Goal: Task Accomplishment & Management: Use online tool/utility

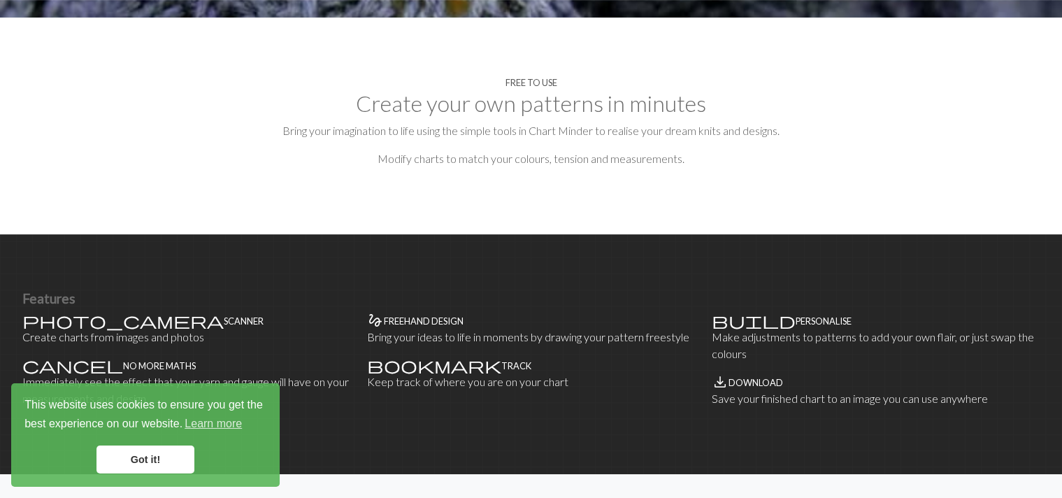
scroll to position [644, 0]
click at [147, 460] on link "Got it!" at bounding box center [145, 459] width 98 height 28
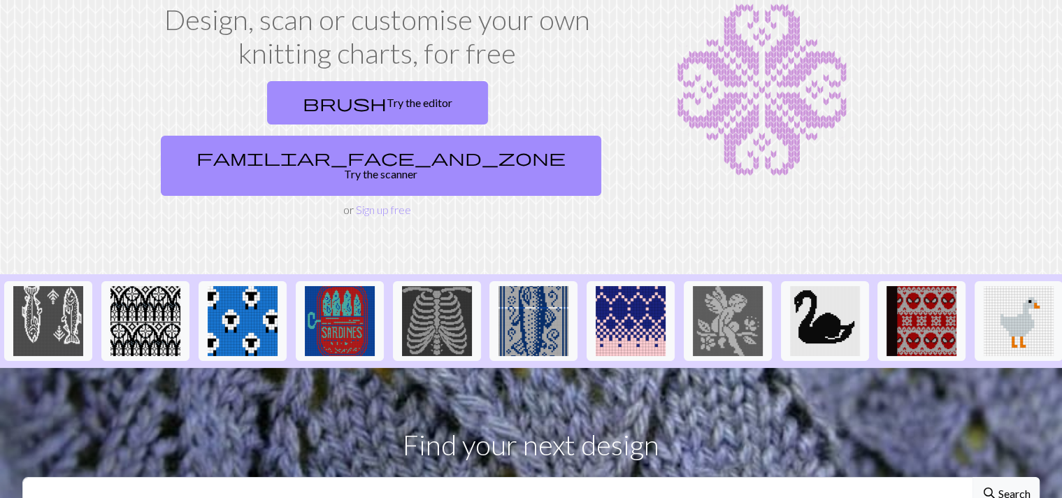
scroll to position [0, 0]
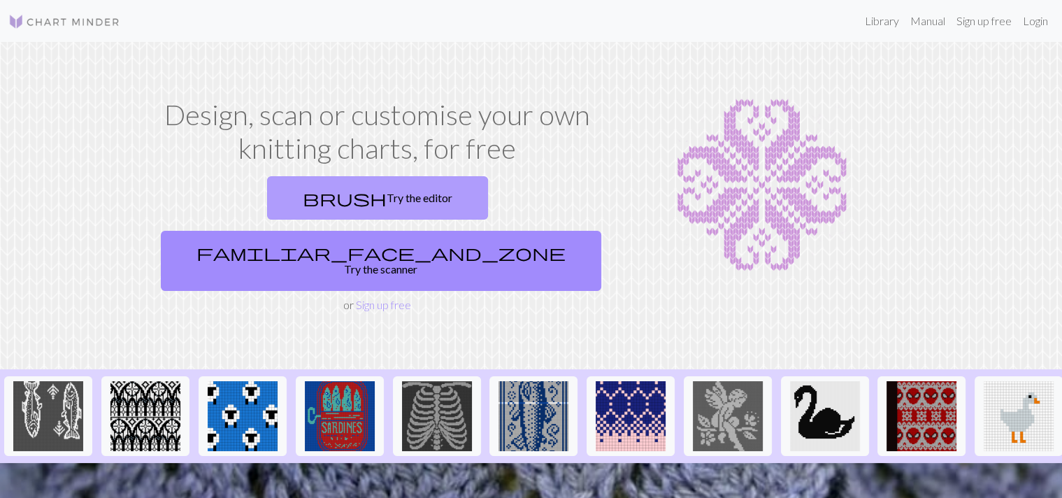
click at [308, 201] on link "brush Try the editor" at bounding box center [377, 197] width 221 height 43
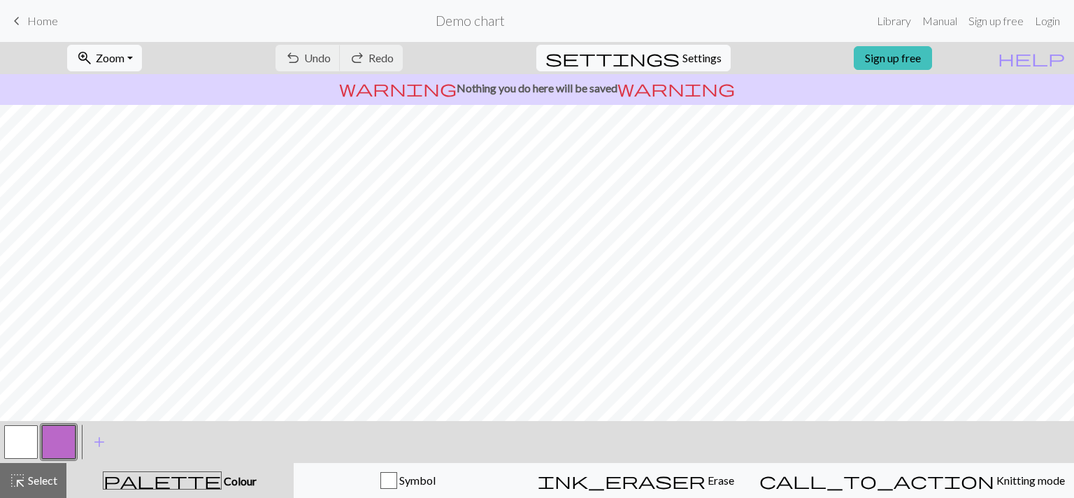
click at [34, 17] on span "Home" at bounding box center [42, 20] width 31 height 13
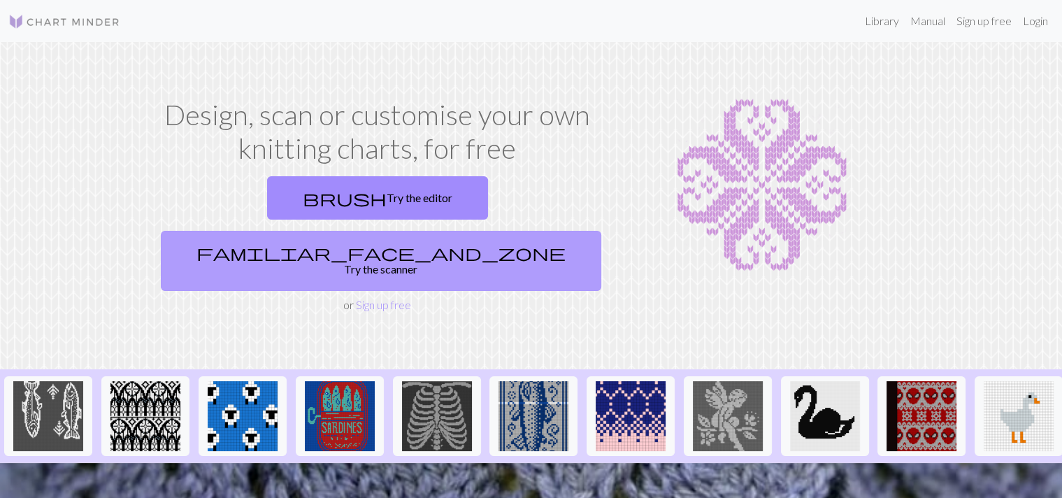
click at [513, 231] on link "familiar_face_and_zone Try the scanner" at bounding box center [381, 261] width 441 height 60
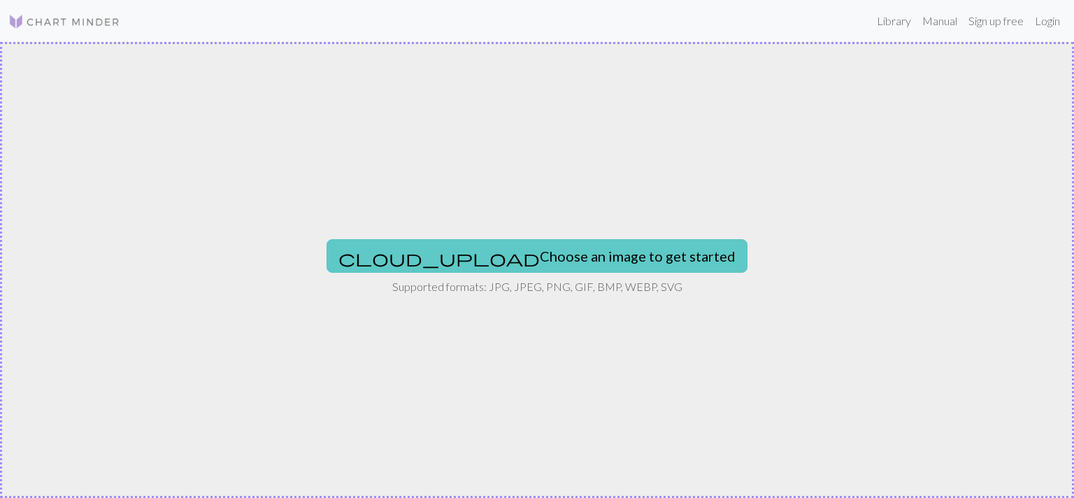
click at [578, 256] on button "cloud_upload Choose an image to get started" at bounding box center [537, 256] width 421 height 34
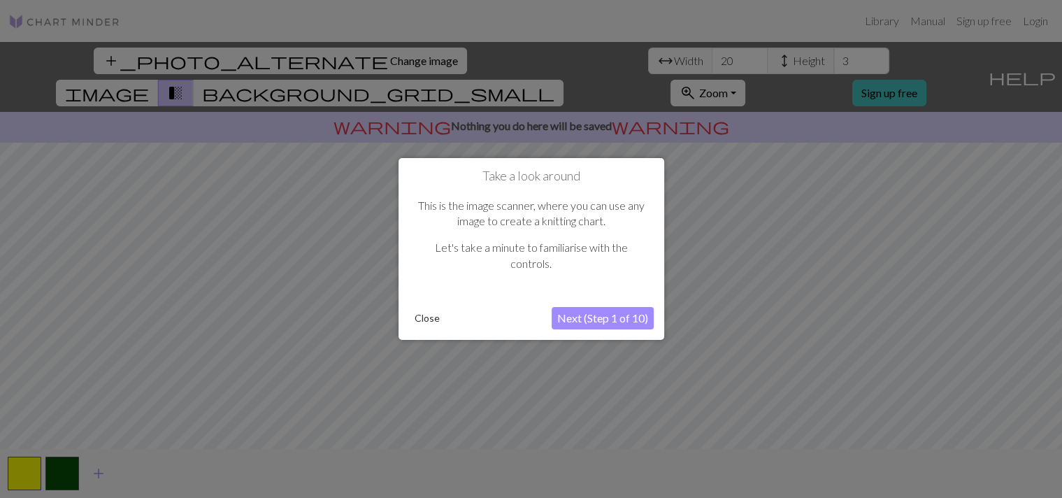
click at [434, 322] on button "Close" at bounding box center [427, 318] width 36 height 21
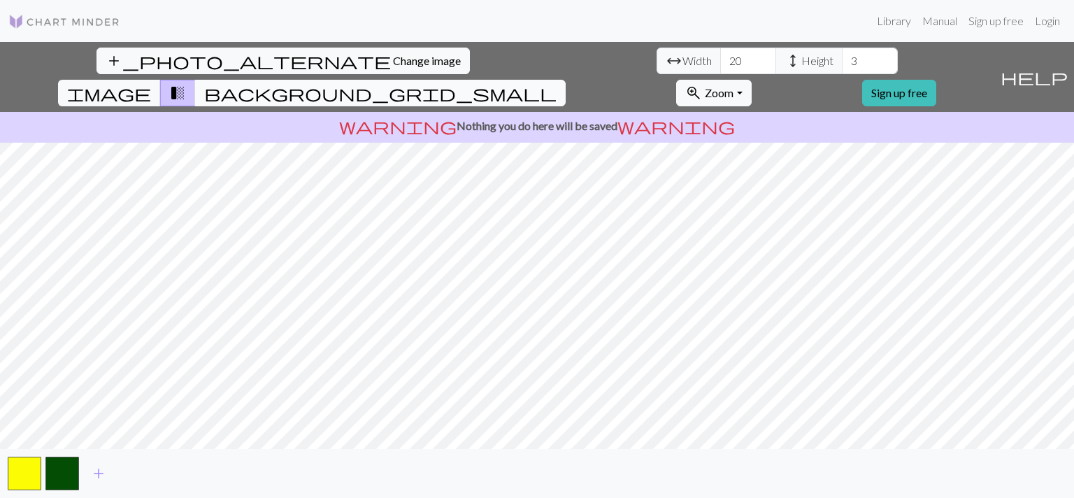
click at [557, 83] on span "background_grid_small" at bounding box center [380, 93] width 352 height 20
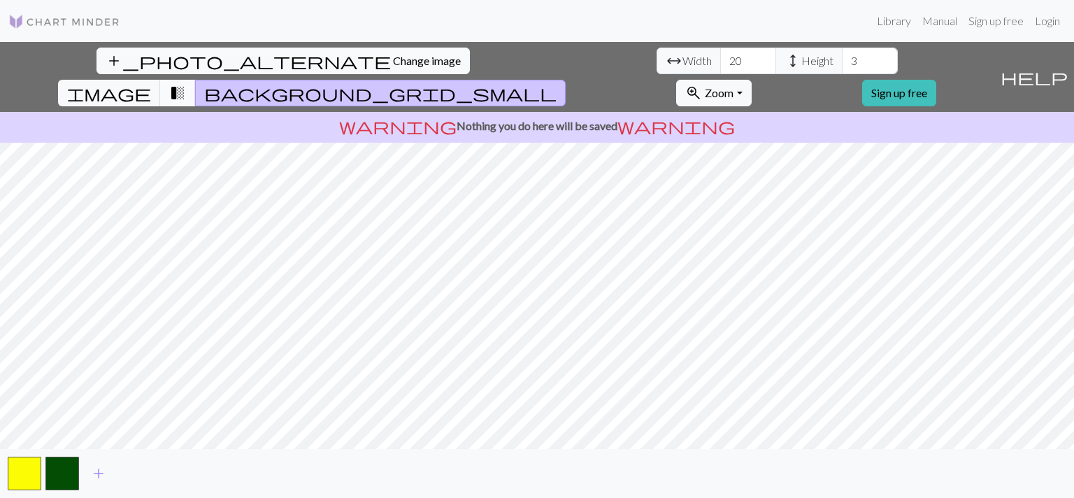
click at [196, 80] on button "transition_fade" at bounding box center [178, 93] width 36 height 27
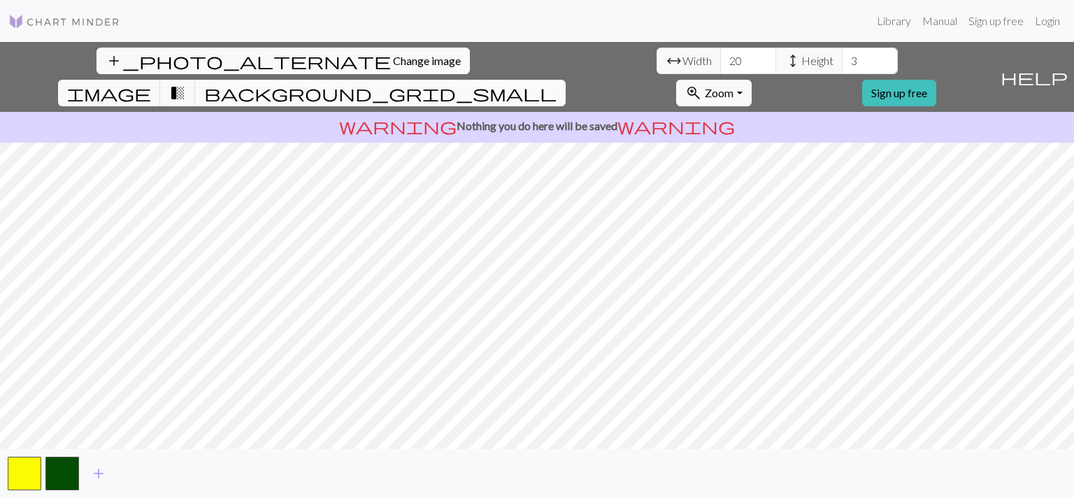
click at [566, 80] on button "background_grid_small" at bounding box center [380, 93] width 371 height 27
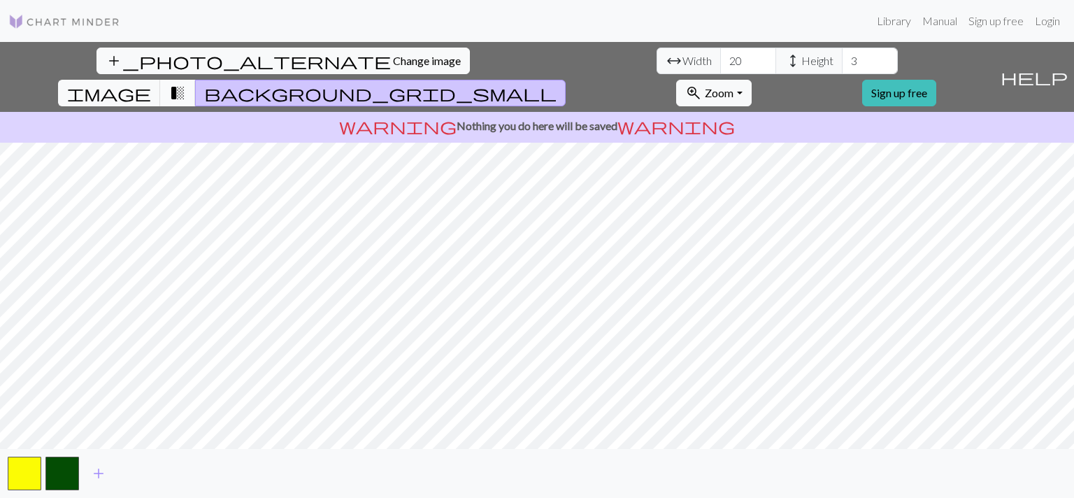
click at [186, 83] on span "transition_fade" at bounding box center [177, 93] width 17 height 20
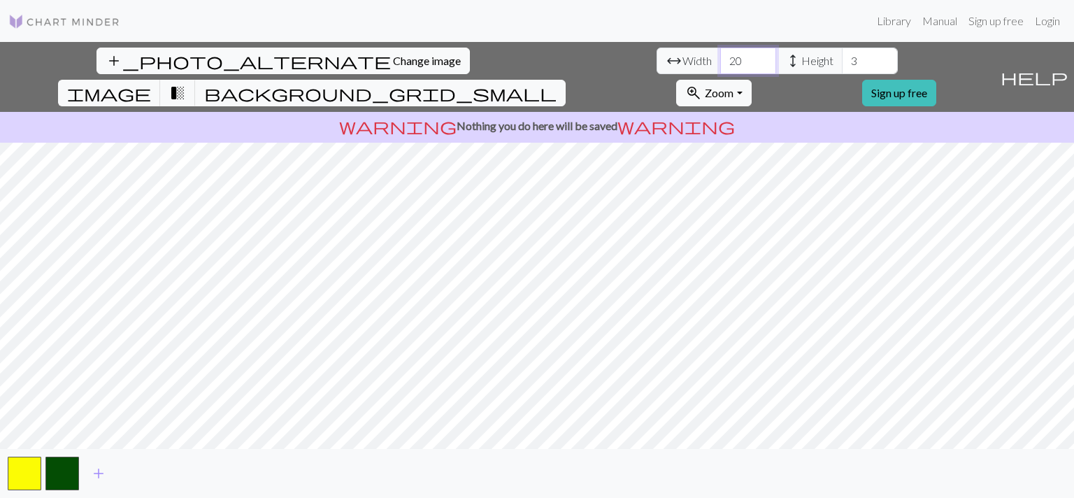
drag, startPoint x: 323, startPoint y: 60, endPoint x: 298, endPoint y: 59, distance: 25.2
click at [720, 59] on input "20" at bounding box center [748, 61] width 56 height 27
type input "46"
drag, startPoint x: 452, startPoint y: 60, endPoint x: 403, endPoint y: 60, distance: 48.2
click at [842, 60] on input "3" at bounding box center [870, 61] width 56 height 27
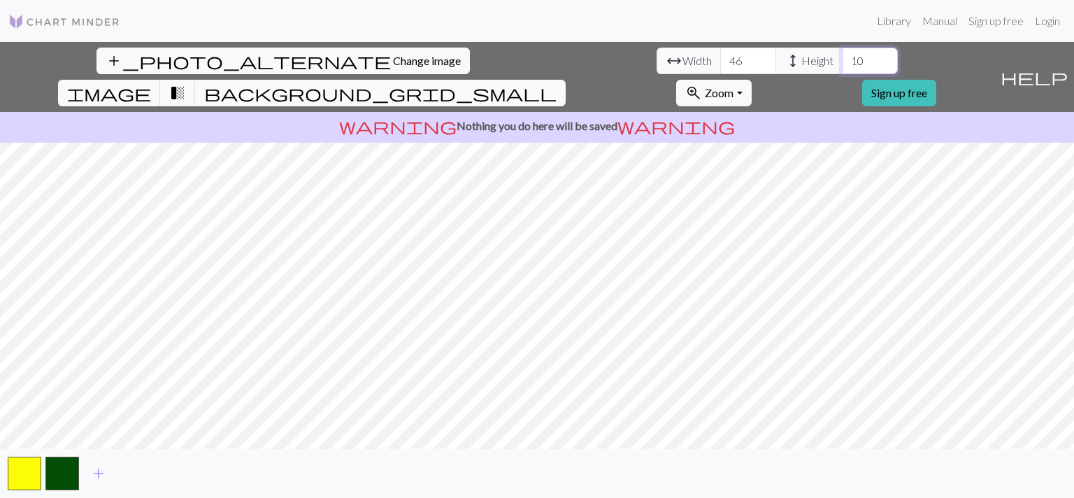
type input "10"
click at [566, 80] on button "background_grid_small" at bounding box center [380, 93] width 371 height 27
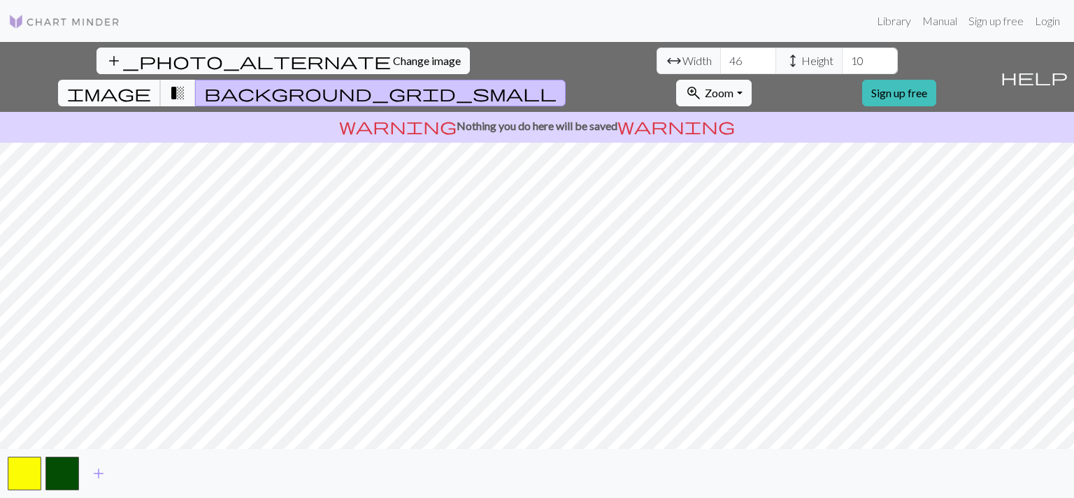
click at [151, 83] on span "image" at bounding box center [109, 93] width 84 height 20
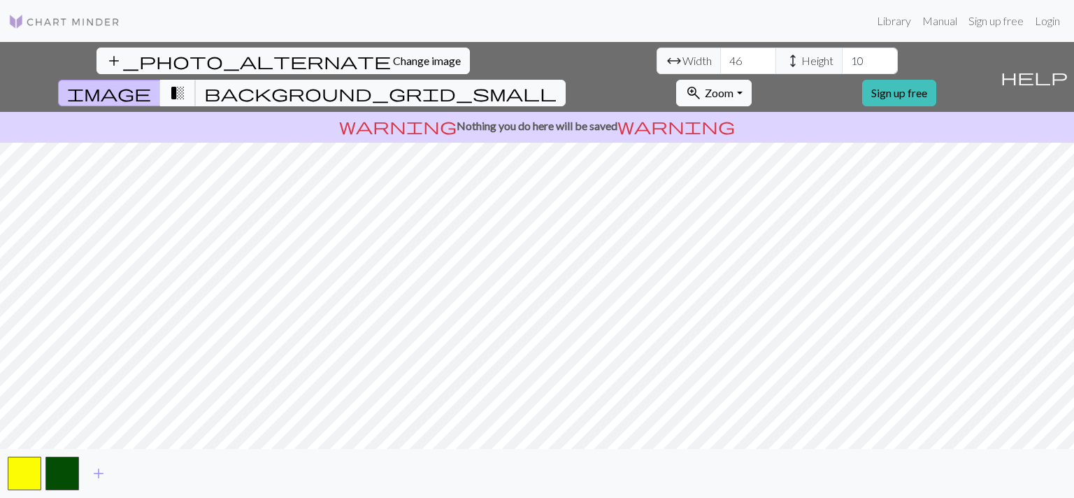
click at [196, 80] on button "transition_fade" at bounding box center [178, 93] width 36 height 27
click at [566, 80] on button "background_grid_small" at bounding box center [380, 93] width 371 height 27
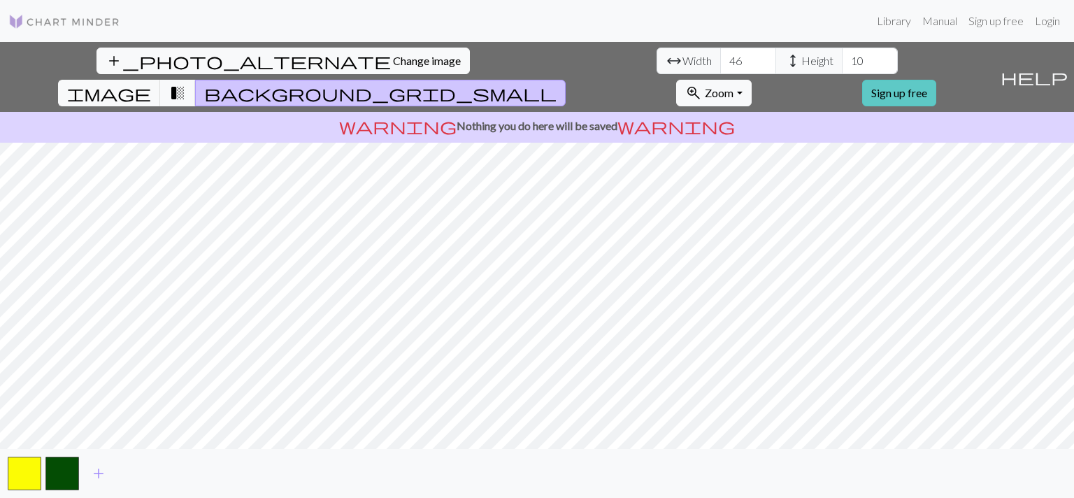
click at [936, 80] on link "Sign up free" at bounding box center [899, 93] width 74 height 27
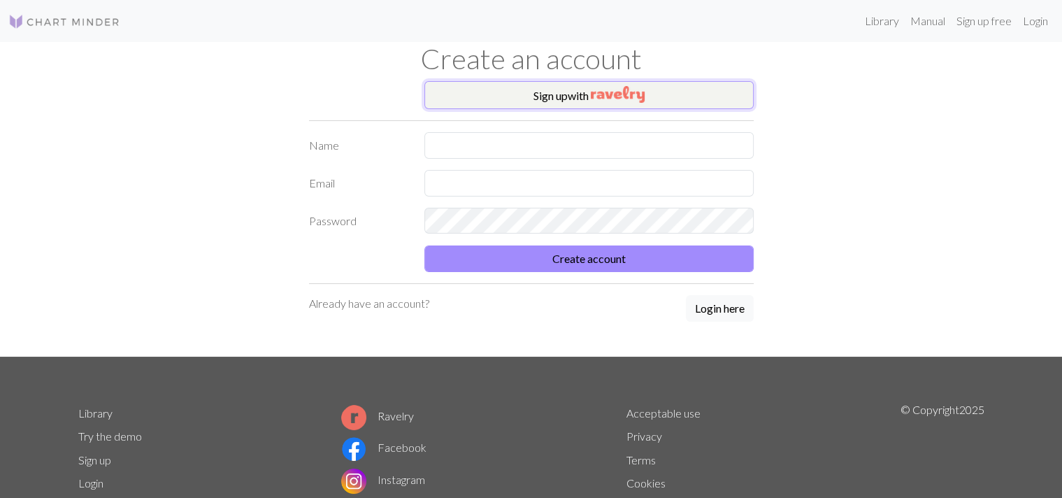
click at [629, 94] on img "button" at bounding box center [618, 94] width 54 height 17
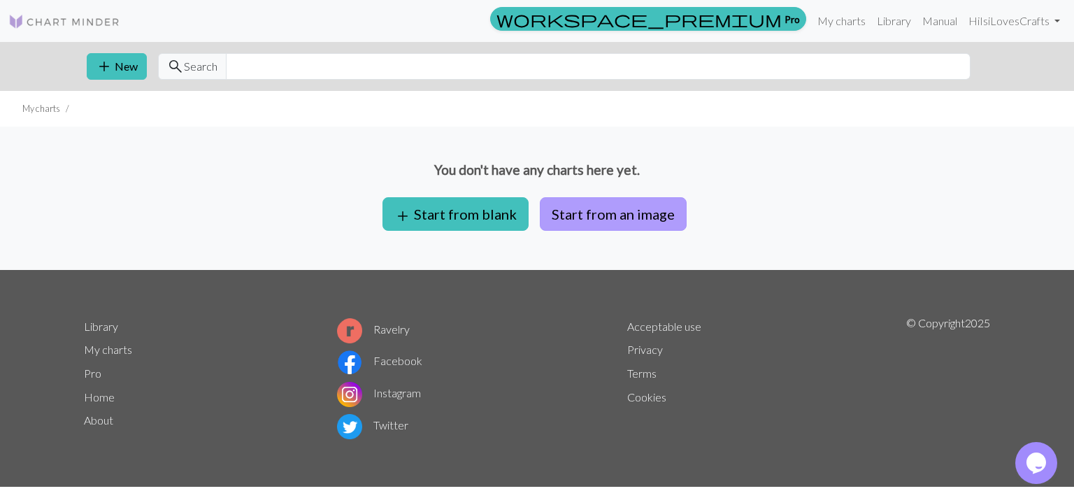
click at [664, 212] on button "Start from an image" at bounding box center [613, 214] width 147 height 34
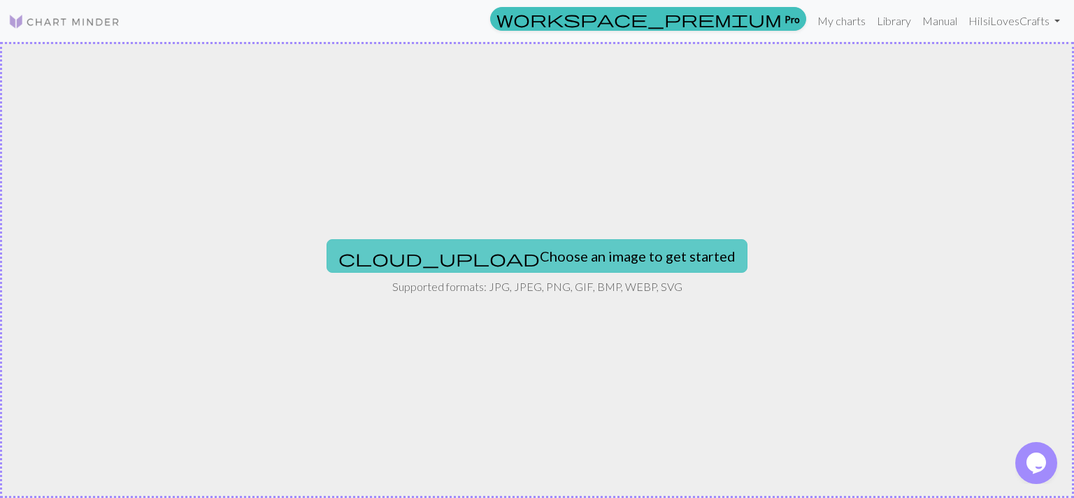
click at [597, 271] on button "cloud_upload Choose an image to get started" at bounding box center [537, 256] width 421 height 34
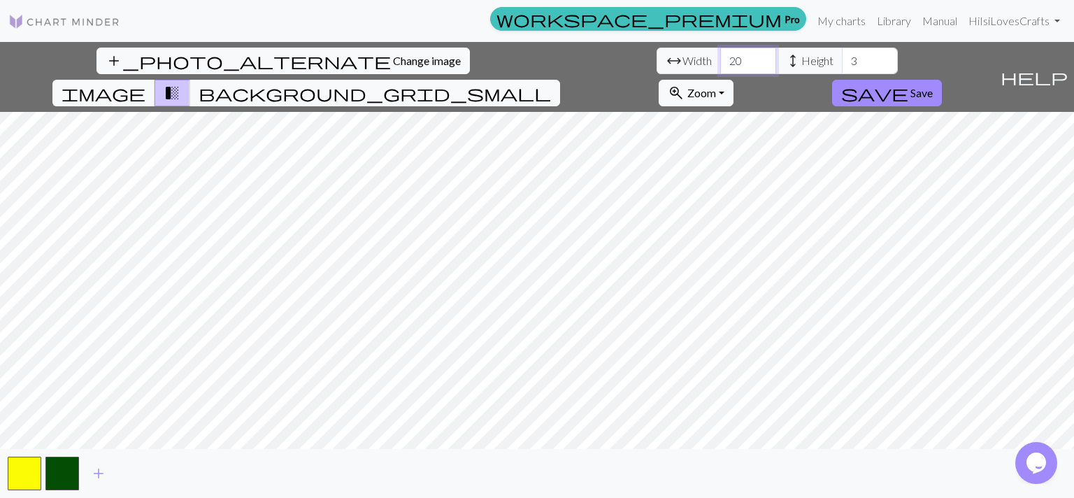
drag, startPoint x: 331, startPoint y: 56, endPoint x: 258, endPoint y: 73, distance: 75.5
click at [720, 73] on input "20" at bounding box center [748, 61] width 56 height 27
type input "46"
drag, startPoint x: 449, startPoint y: 58, endPoint x: 403, endPoint y: 69, distance: 47.5
click at [842, 69] on input "3" at bounding box center [870, 61] width 56 height 27
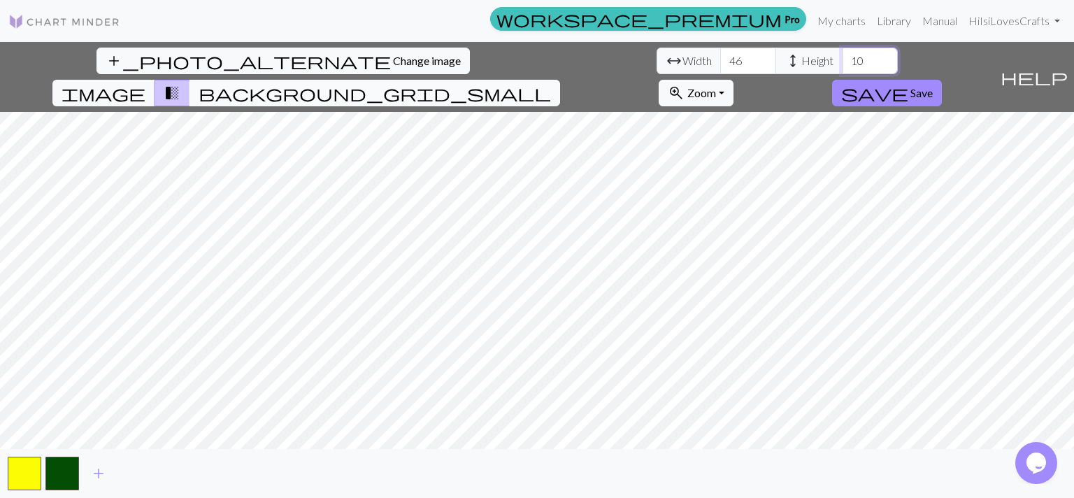
type input "10"
click at [551, 83] on span "background_grid_small" at bounding box center [375, 93] width 352 height 20
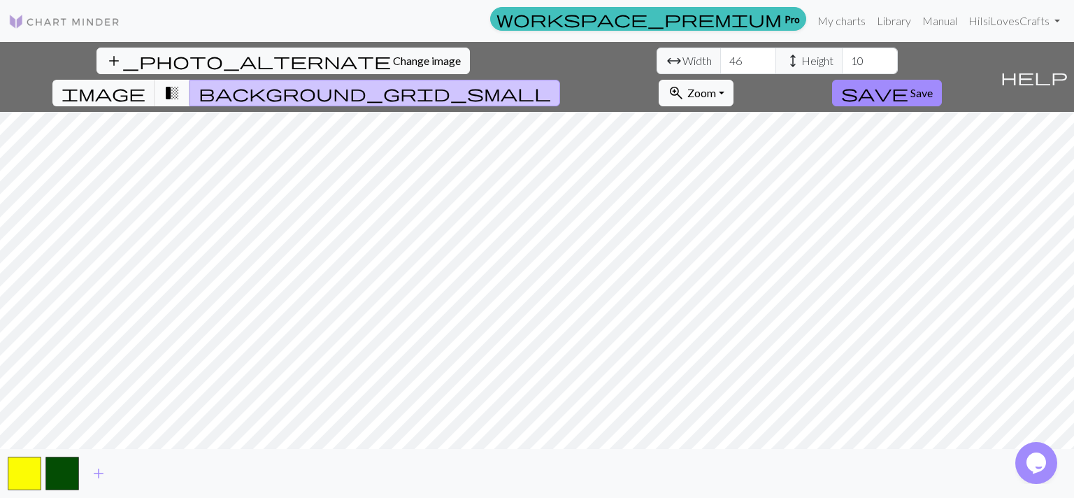
click at [180, 83] on span "transition_fade" at bounding box center [172, 93] width 17 height 20
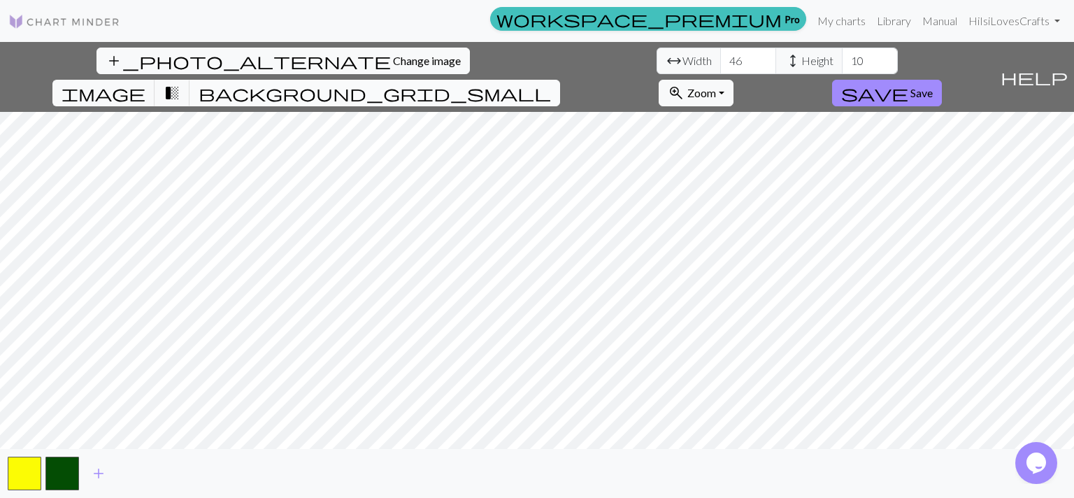
click at [551, 83] on span "background_grid_small" at bounding box center [375, 93] width 352 height 20
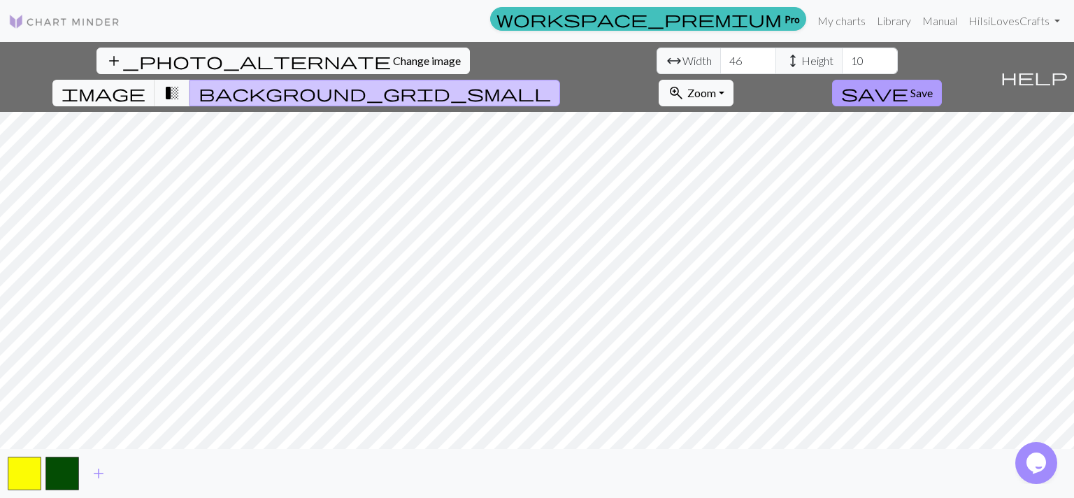
click at [933, 86] on span "Save" at bounding box center [921, 92] width 22 height 13
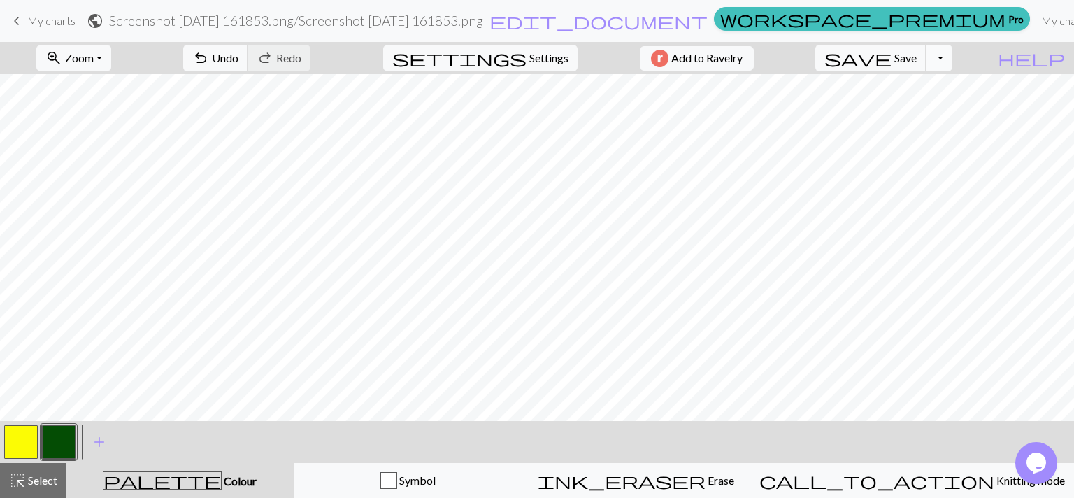
click at [952, 60] on button "Toggle Dropdown" at bounding box center [939, 58] width 27 height 27
click at [559, 69] on button "settings Settings" at bounding box center [480, 58] width 194 height 27
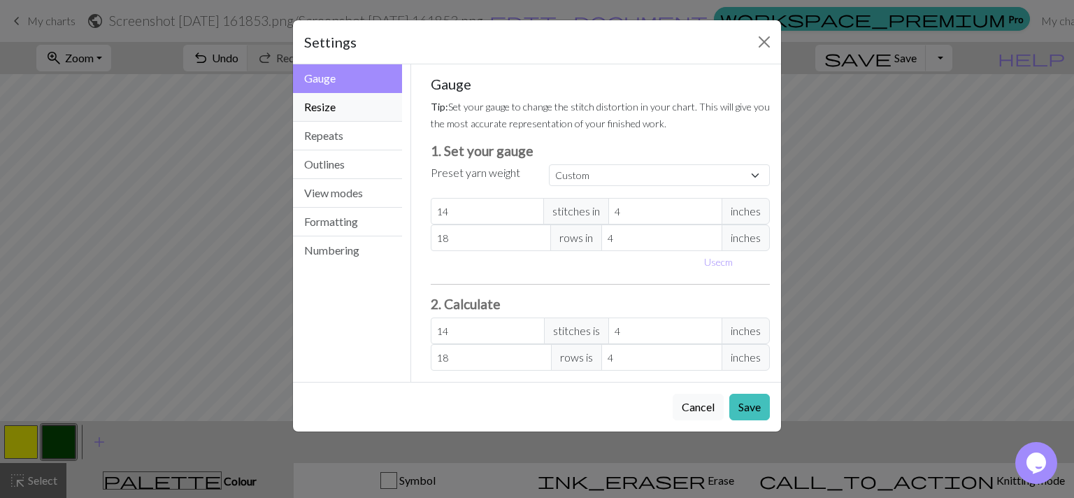
click at [361, 102] on button "Resize" at bounding box center [347, 107] width 109 height 29
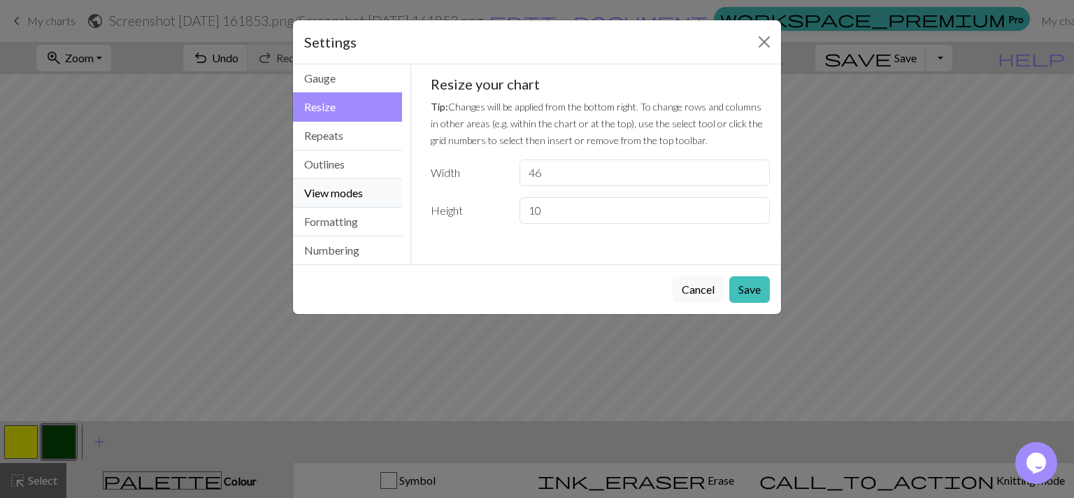
click at [357, 192] on button "View modes" at bounding box center [347, 193] width 109 height 29
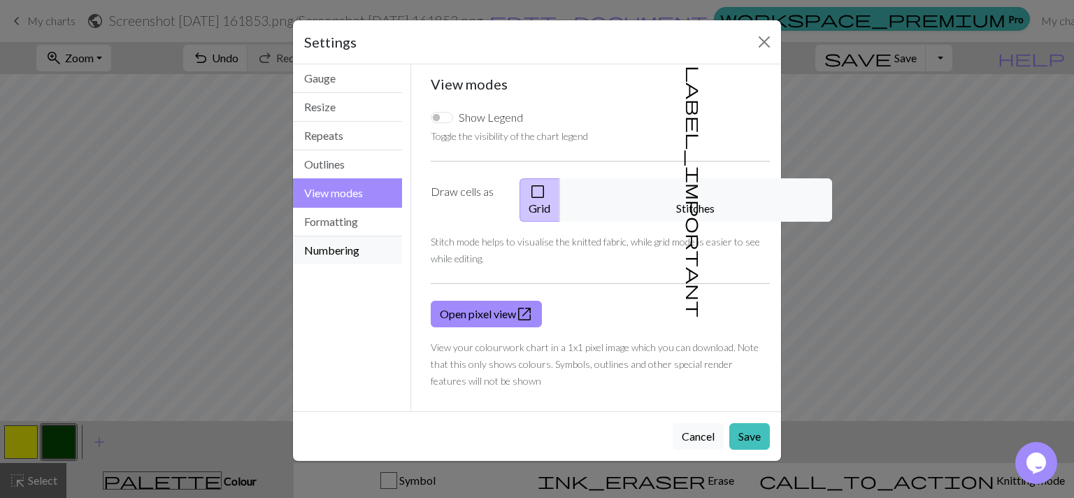
click at [355, 236] on button "Numbering" at bounding box center [347, 250] width 109 height 28
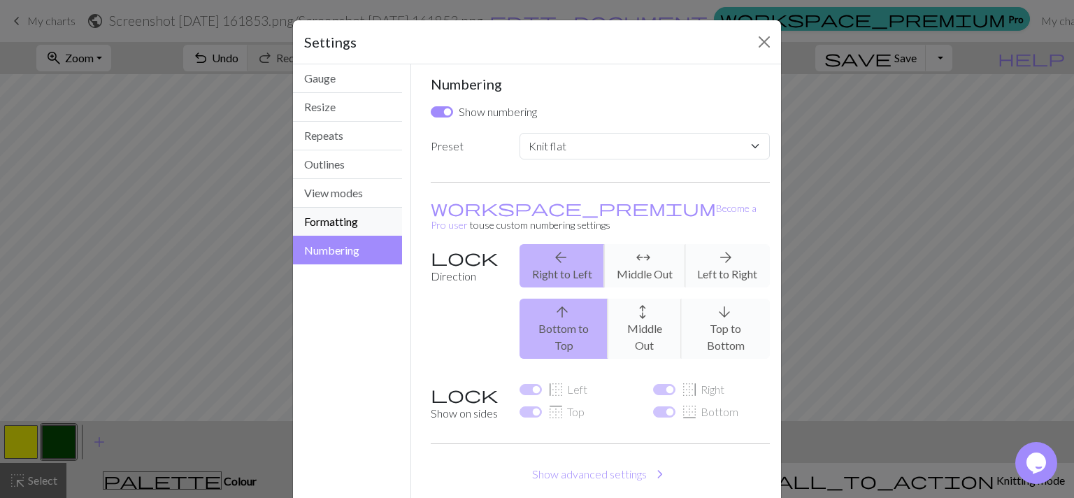
click at [347, 220] on button "Formatting" at bounding box center [347, 222] width 109 height 29
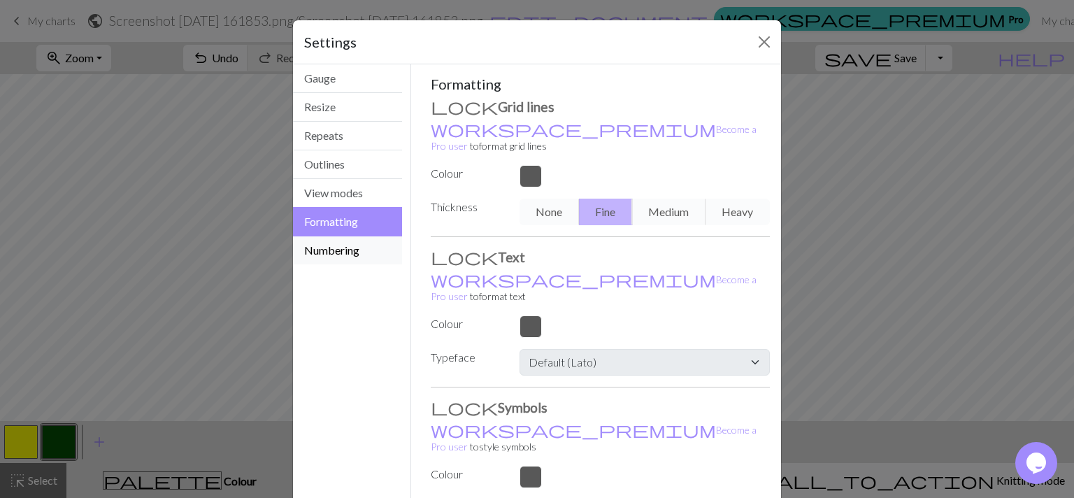
click at [348, 239] on button "Numbering" at bounding box center [347, 250] width 109 height 28
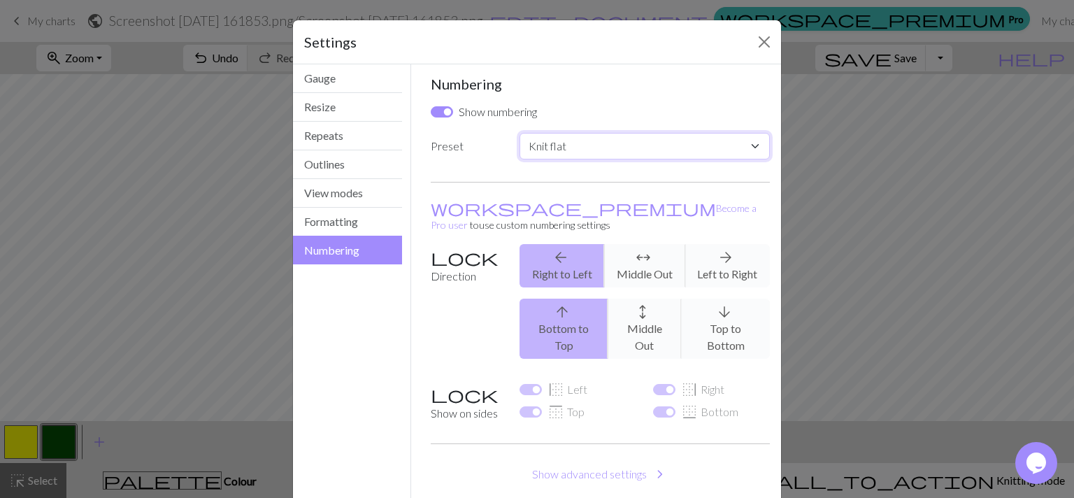
click at [520, 133] on select "Custom Knit flat Knit in the round Lace knitting Cross stitch" at bounding box center [645, 146] width 250 height 27
click at [594, 143] on select "Custom Knit flat Knit in the round Lace knitting Cross stitch" at bounding box center [645, 146] width 250 height 27
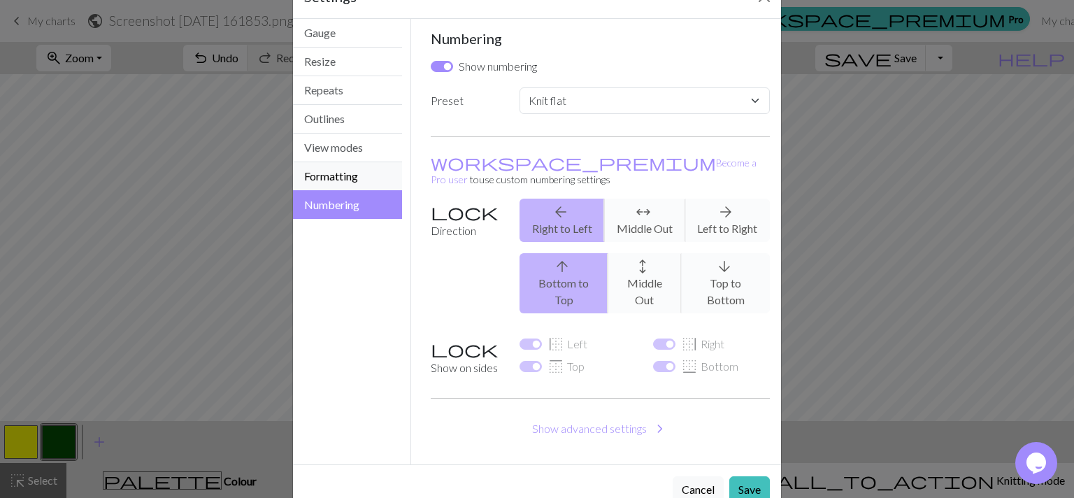
click at [352, 164] on button "Formatting" at bounding box center [347, 176] width 109 height 29
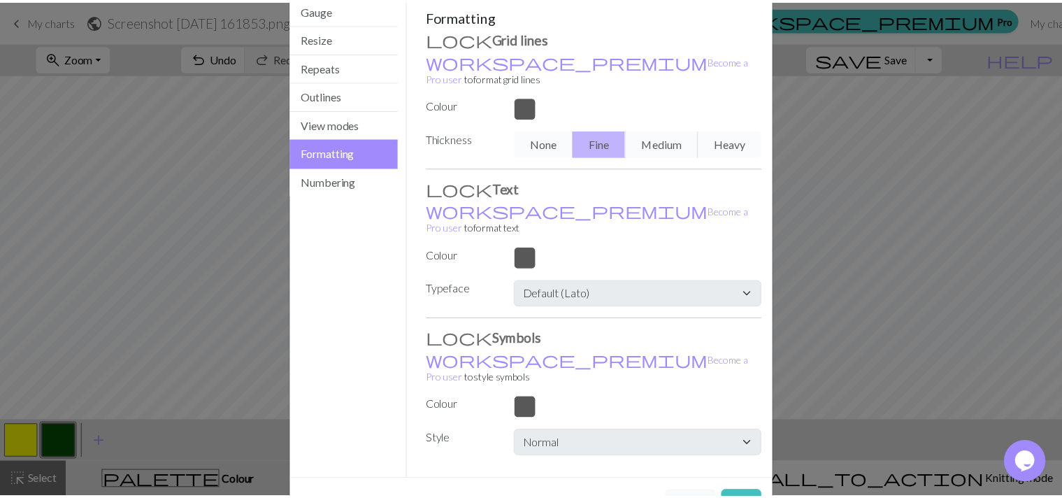
scroll to position [0, 0]
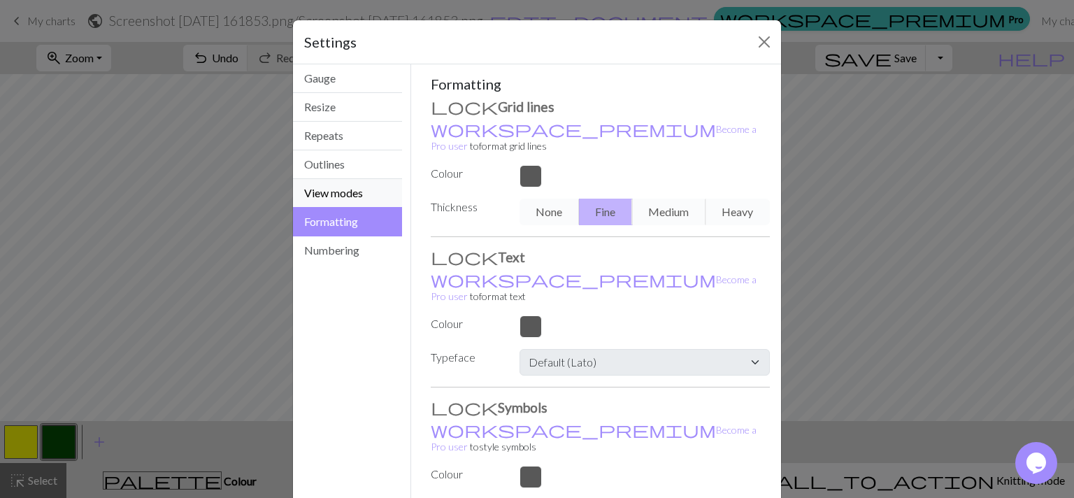
click at [333, 196] on button "View modes" at bounding box center [347, 193] width 109 height 29
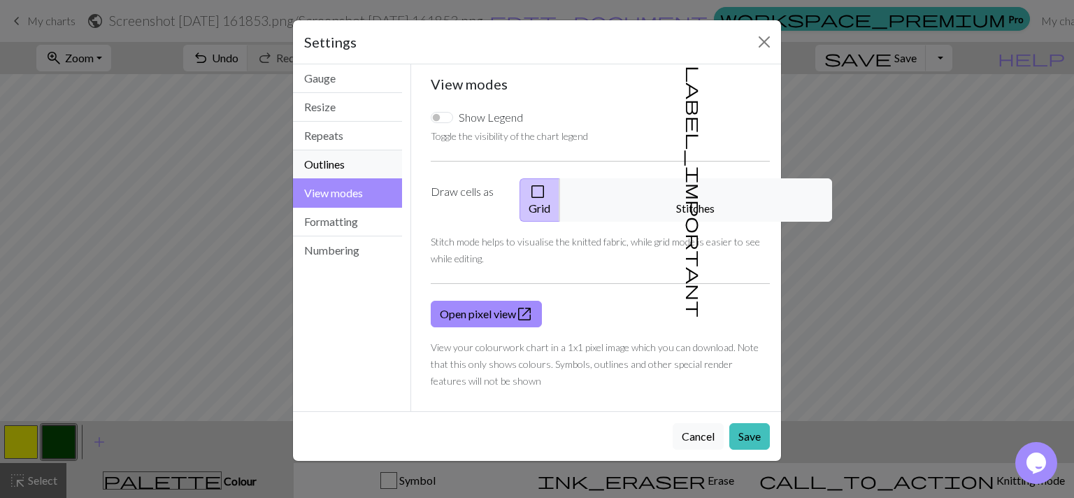
click at [333, 170] on button "Outlines" at bounding box center [347, 164] width 109 height 29
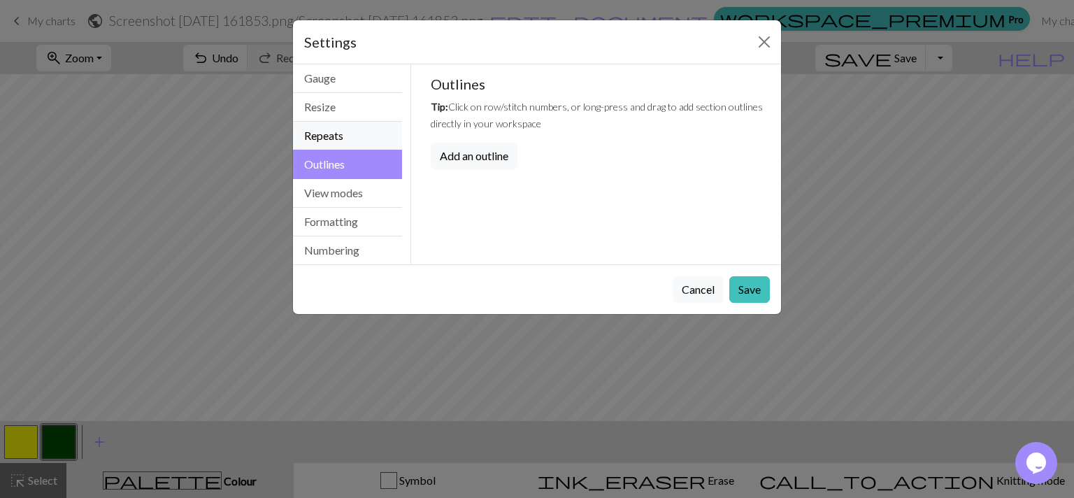
click at [339, 138] on button "Repeats" at bounding box center [347, 136] width 109 height 29
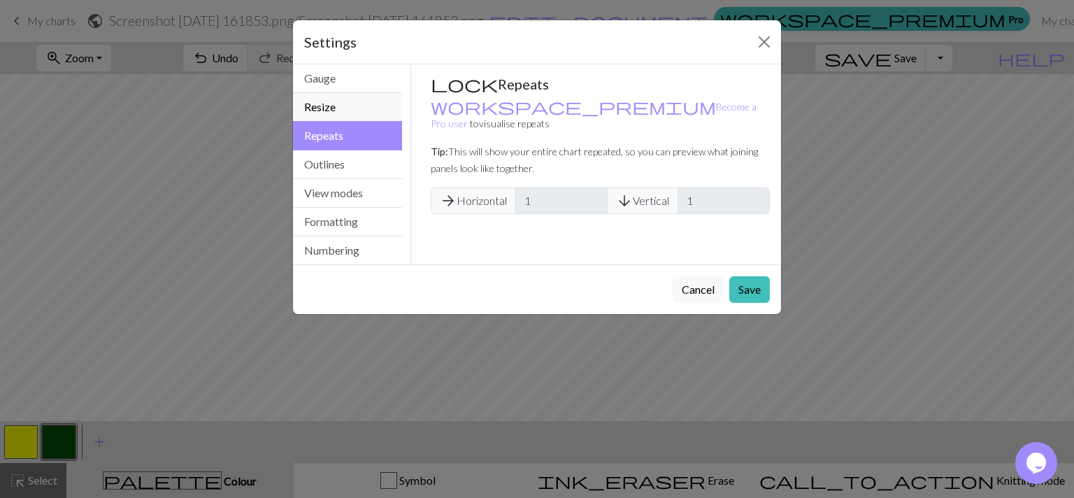
click at [330, 110] on button "Resize" at bounding box center [347, 107] width 109 height 29
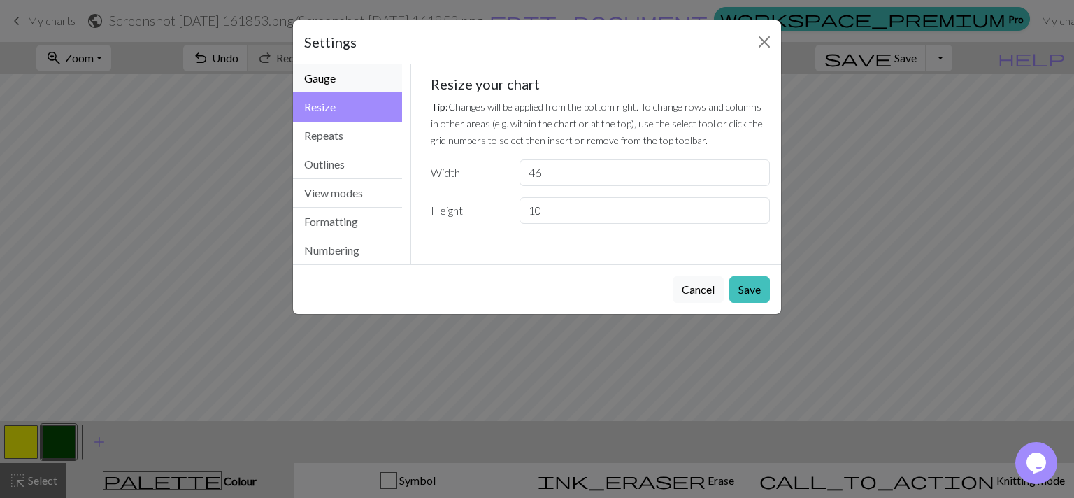
click at [342, 85] on button "Gauge" at bounding box center [347, 78] width 109 height 29
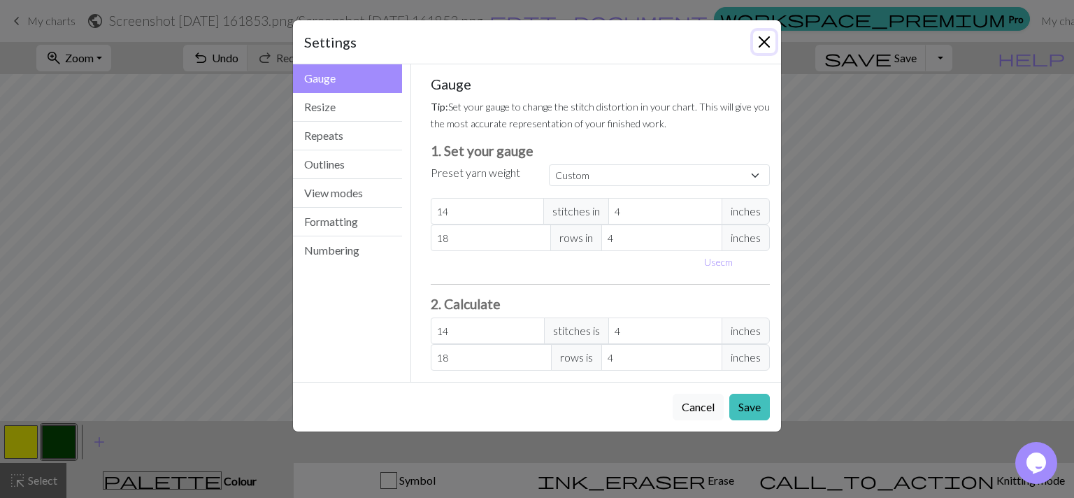
click at [766, 48] on button "Close" at bounding box center [764, 42] width 22 height 22
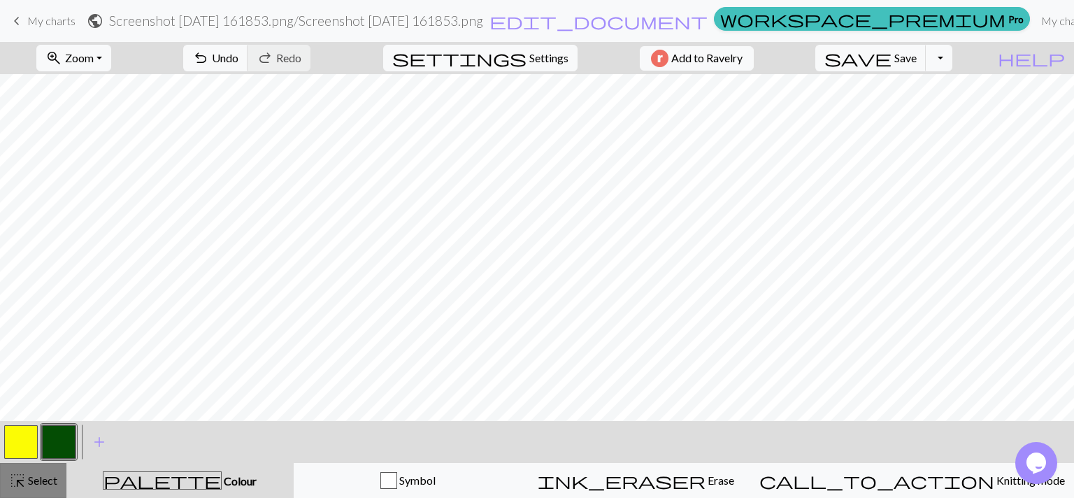
click at [43, 487] on span "Select" at bounding box center [41, 479] width 31 height 13
click at [1036, 15] on link "My charts" at bounding box center [1065, 21] width 59 height 28
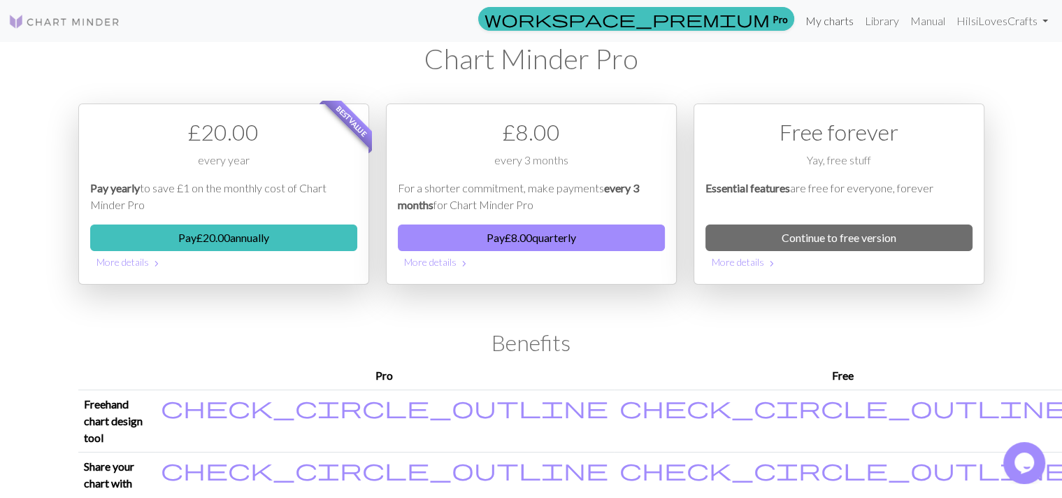
click at [838, 19] on link "My charts" at bounding box center [829, 21] width 59 height 28
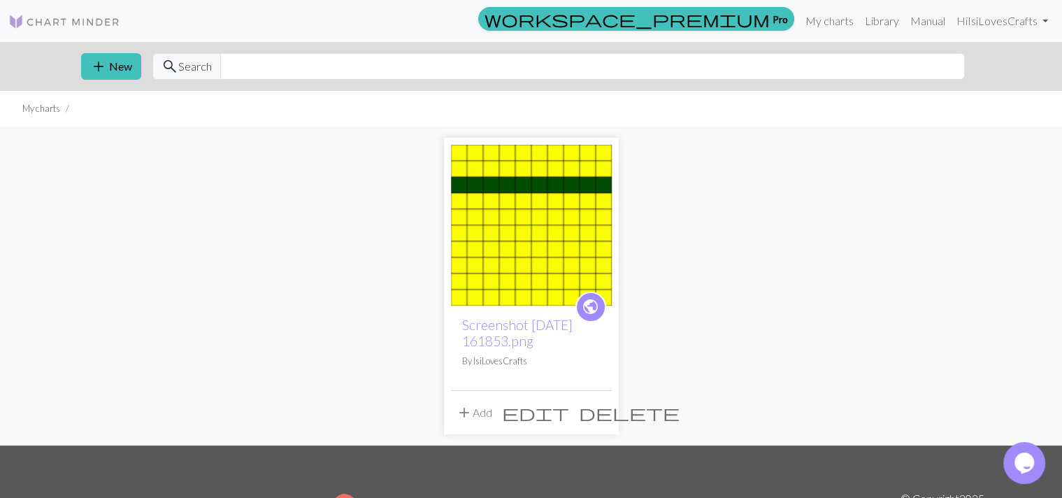
click at [482, 415] on button "add Add" at bounding box center [474, 412] width 46 height 27
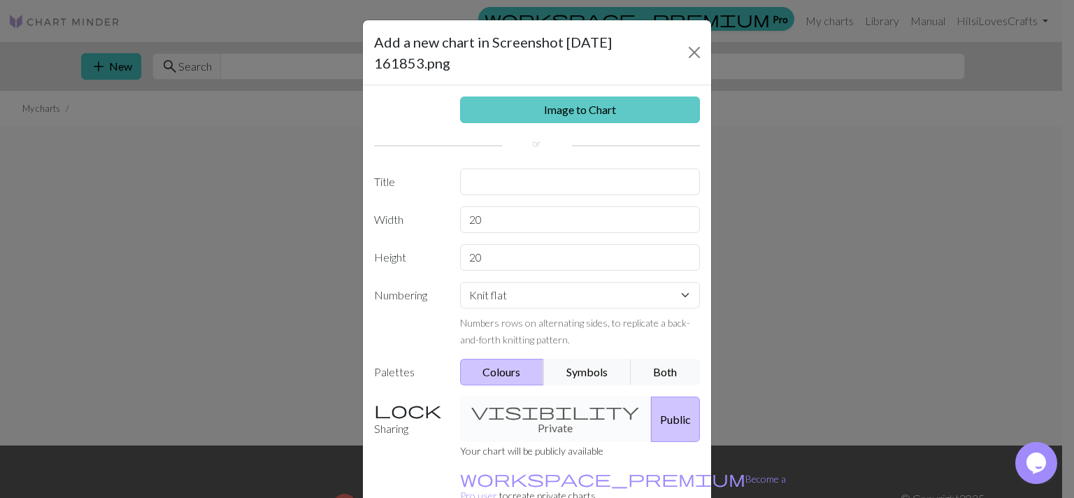
click at [553, 116] on link "Image to Chart" at bounding box center [580, 109] width 241 height 27
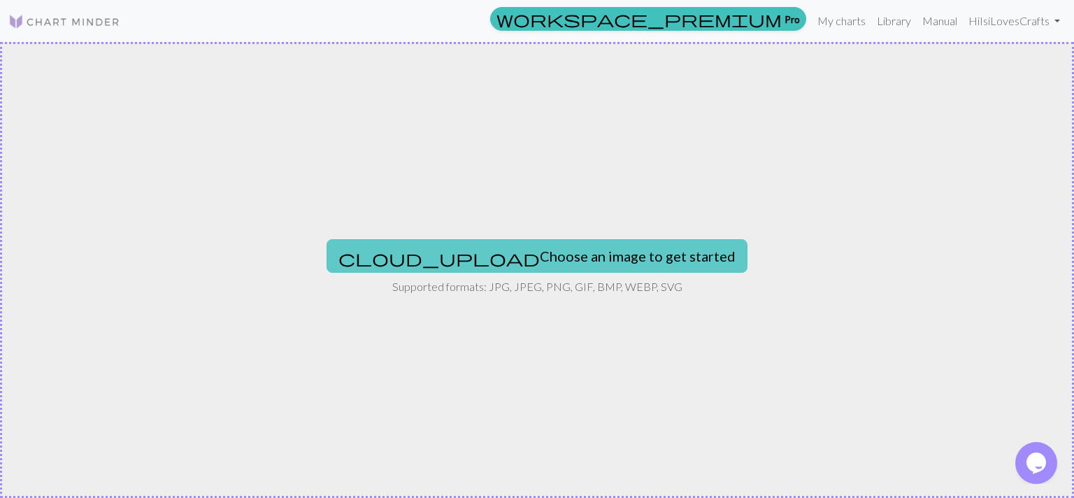
click at [514, 251] on button "cloud_upload Choose an image to get started" at bounding box center [537, 256] width 421 height 34
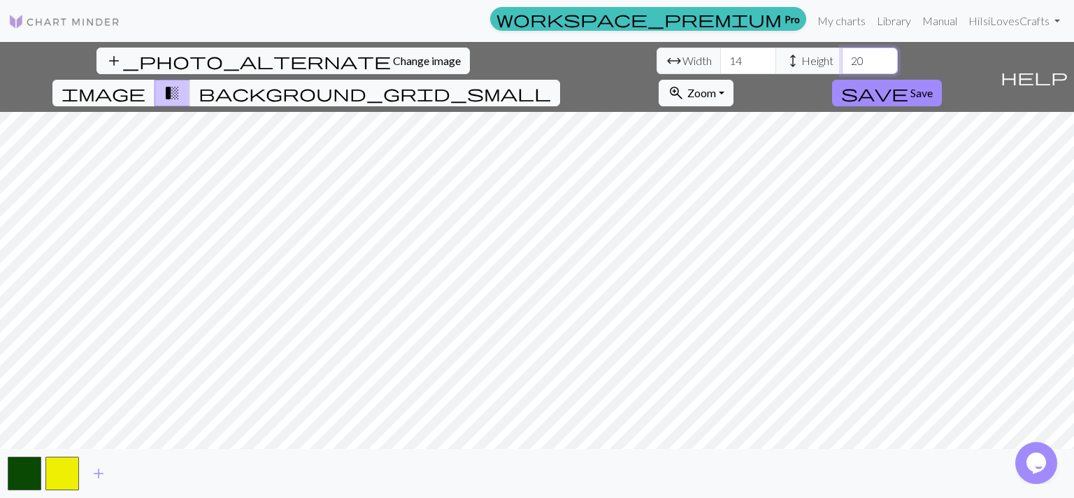
drag, startPoint x: 436, startPoint y: 62, endPoint x: 458, endPoint y: 65, distance: 22.6
click at [842, 65] on input "20" at bounding box center [870, 61] width 56 height 27
type input "79"
drag, startPoint x: 331, startPoint y: 59, endPoint x: 301, endPoint y: 57, distance: 30.1
click at [720, 57] on input "14" at bounding box center [748, 61] width 56 height 27
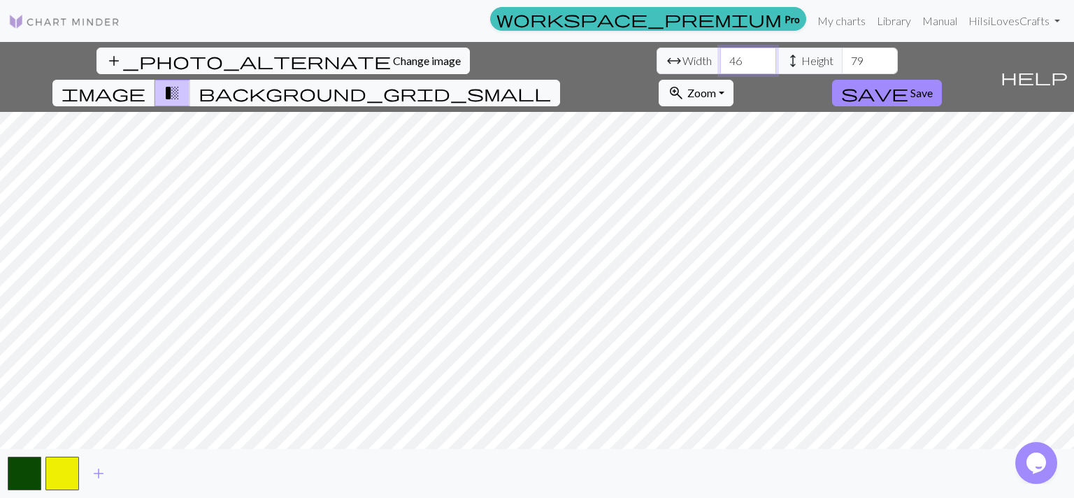
type input "46"
click at [551, 83] on span "background_grid_small" at bounding box center [375, 93] width 352 height 20
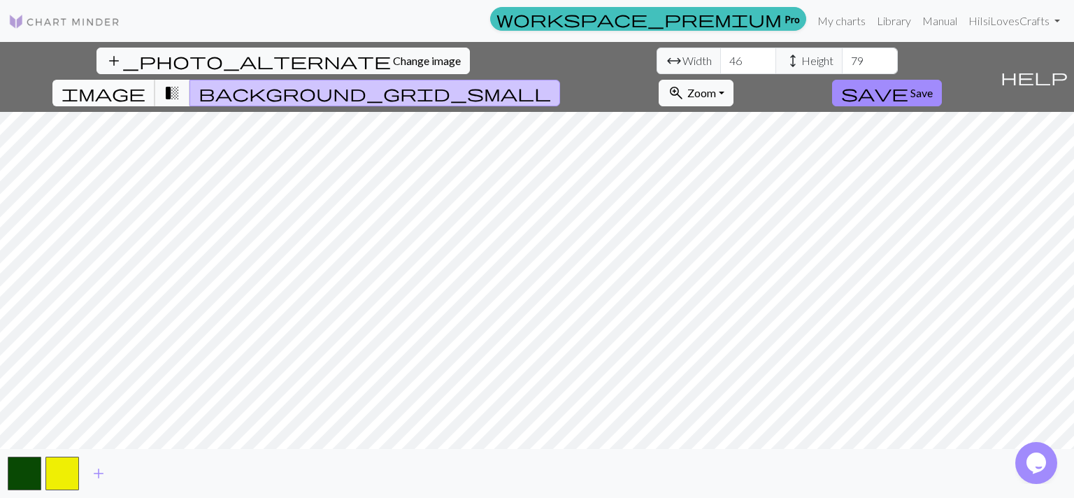
click at [145, 83] on span "image" at bounding box center [104, 93] width 84 height 20
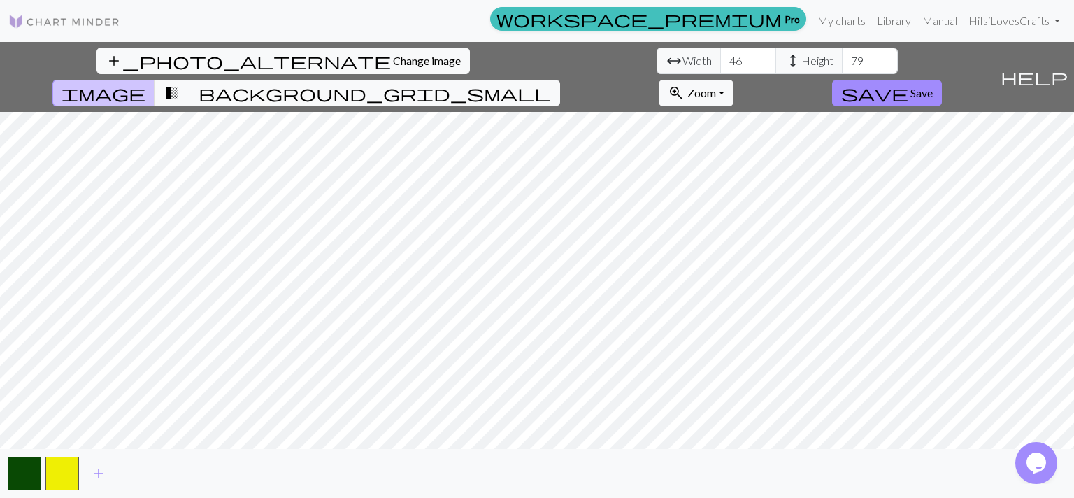
click at [155, 80] on button "image" at bounding box center [103, 93] width 103 height 27
click at [190, 80] on button "transition_fade" at bounding box center [173, 93] width 36 height 27
click at [908, 83] on span "save" at bounding box center [874, 93] width 67 height 20
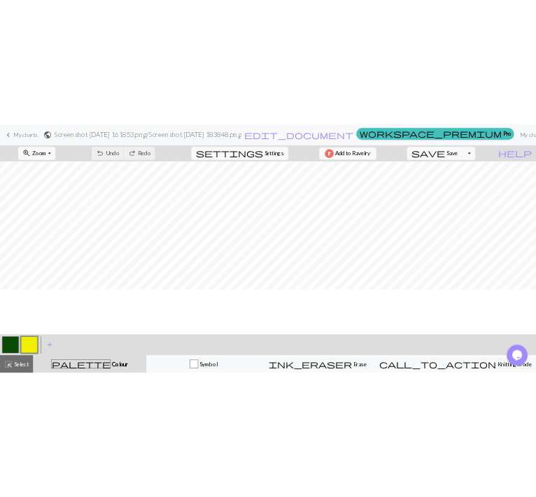
scroll to position [308, 0]
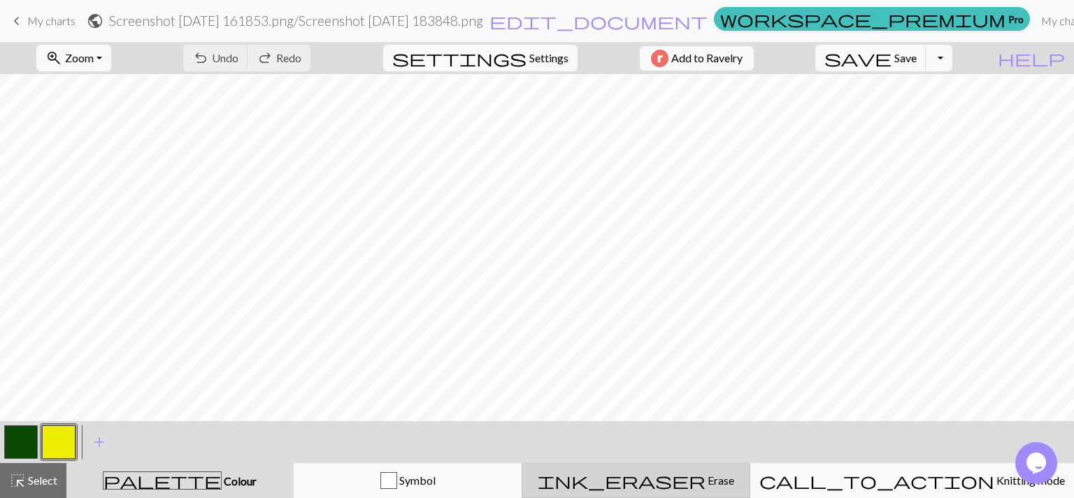
click at [711, 477] on span "Erase" at bounding box center [720, 479] width 29 height 13
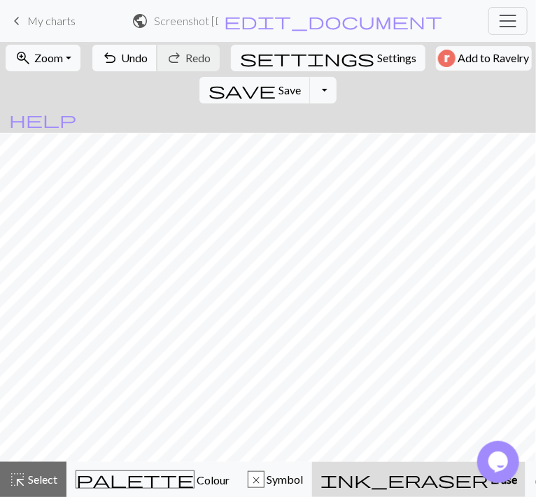
click at [115, 54] on button "undo Undo Undo" at bounding box center [124, 58] width 65 height 27
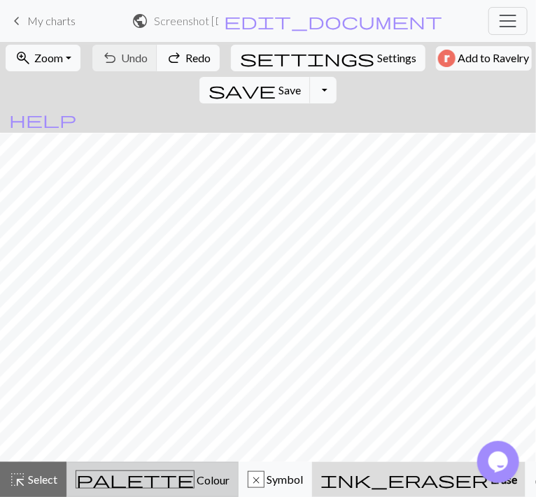
click at [194, 484] on span "Colour" at bounding box center [211, 479] width 35 height 13
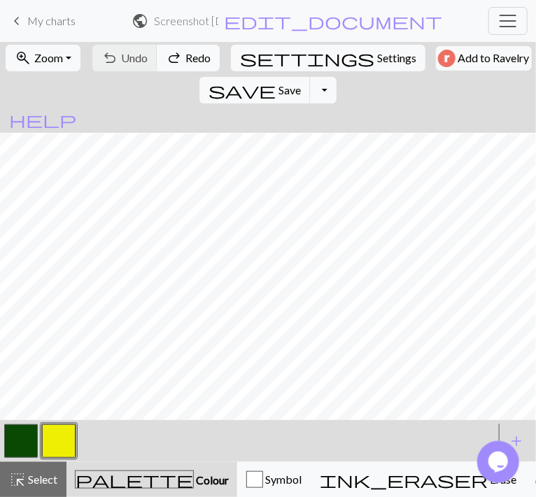
click at [60, 442] on button "button" at bounding box center [59, 441] width 34 height 34
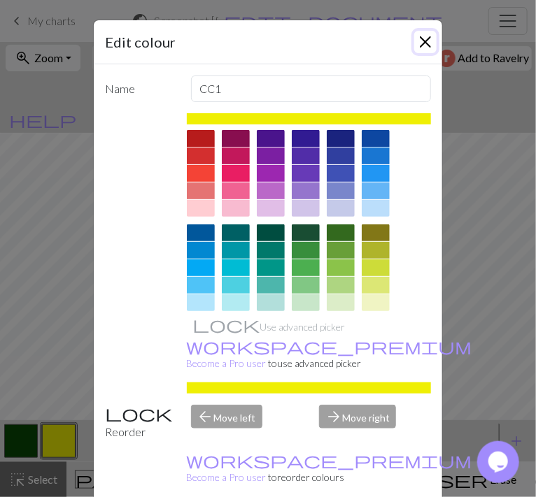
click at [418, 41] on button "Close" at bounding box center [425, 42] width 22 height 22
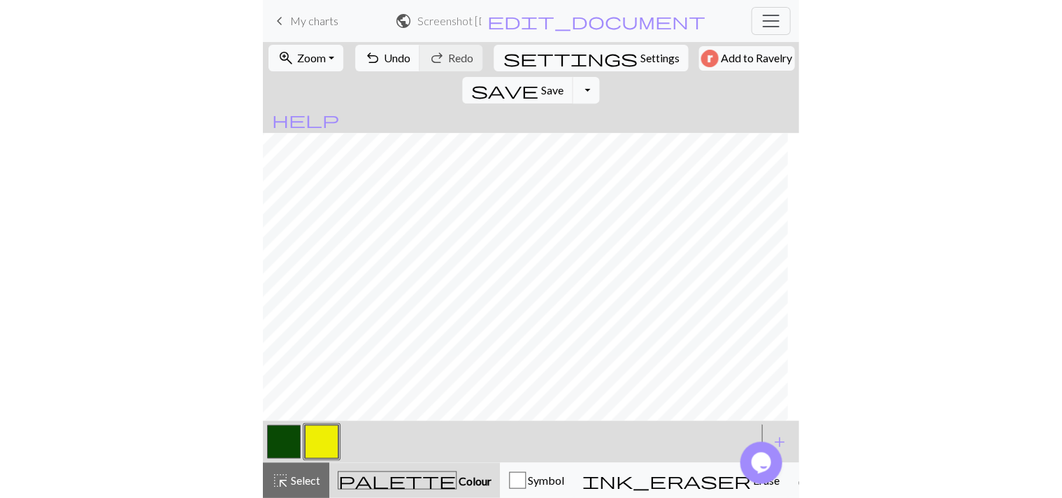
scroll to position [210, 0]
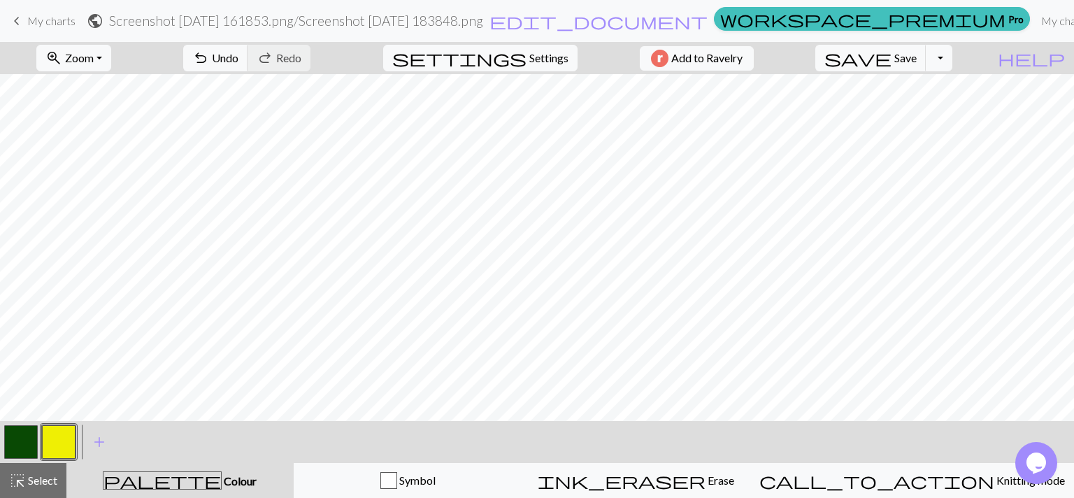
click at [42, 16] on span "My charts" at bounding box center [51, 20] width 48 height 13
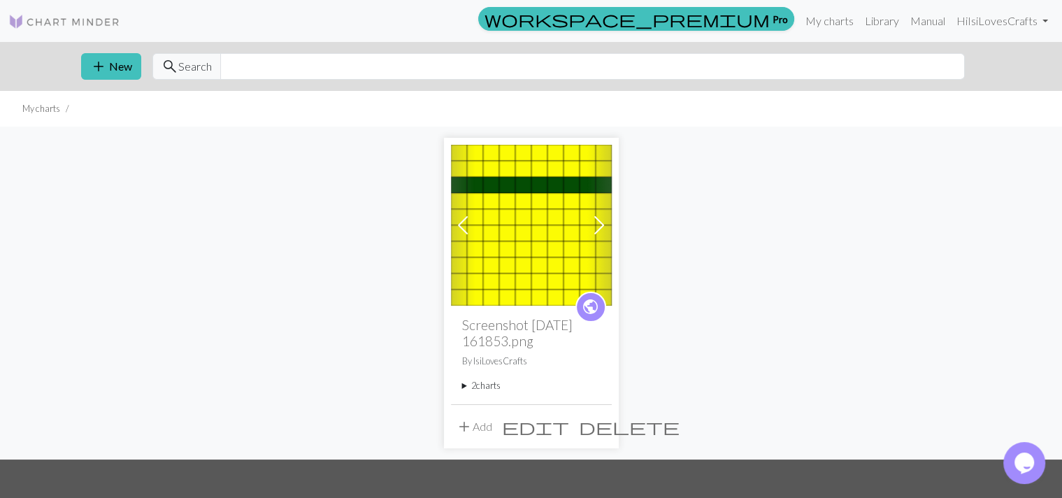
click at [597, 219] on span at bounding box center [599, 225] width 22 height 22
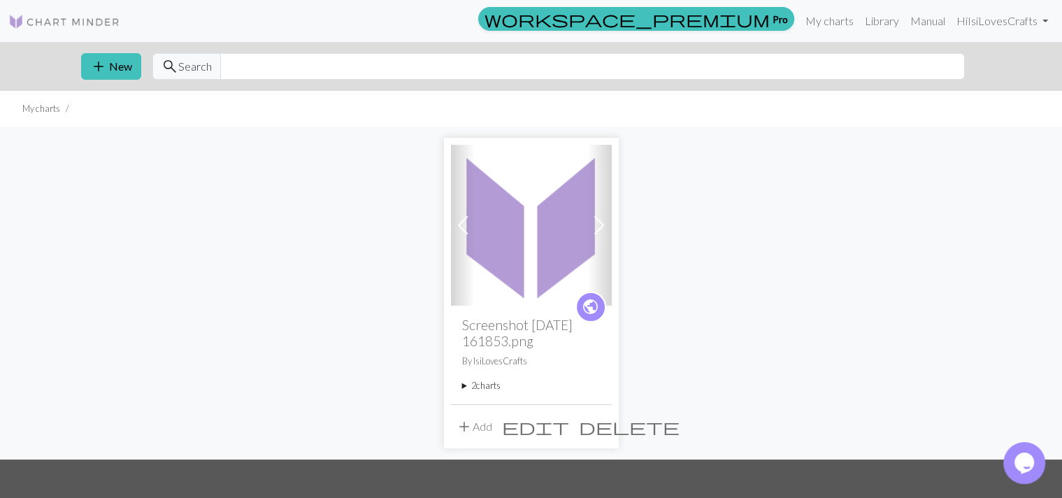
click at [466, 218] on span at bounding box center [463, 225] width 22 height 22
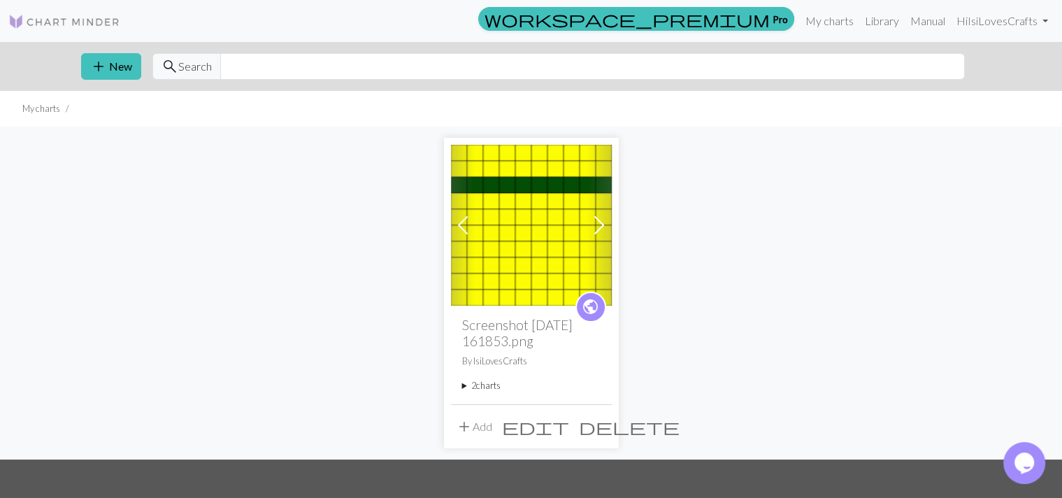
click at [474, 419] on button "add Add" at bounding box center [474, 426] width 46 height 27
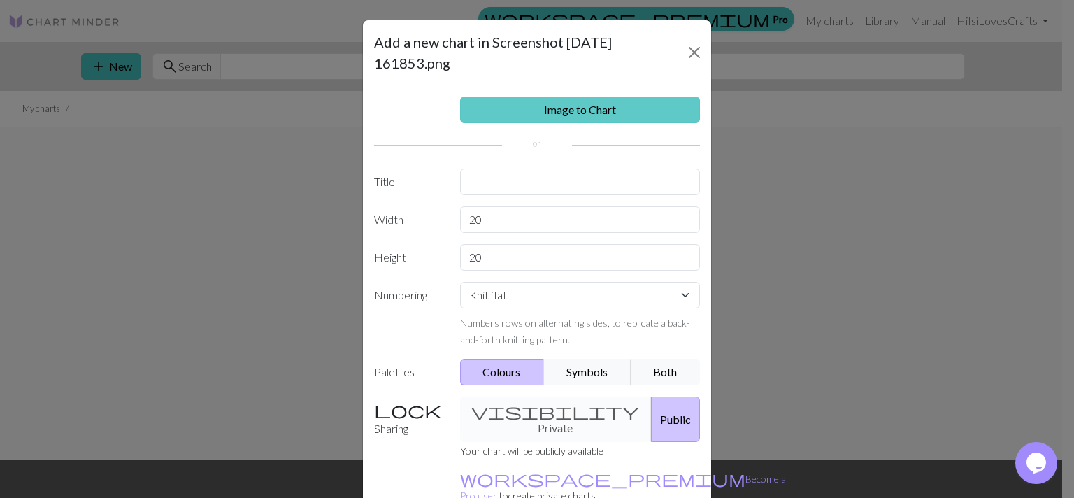
click at [585, 122] on link "Image to Chart" at bounding box center [580, 109] width 241 height 27
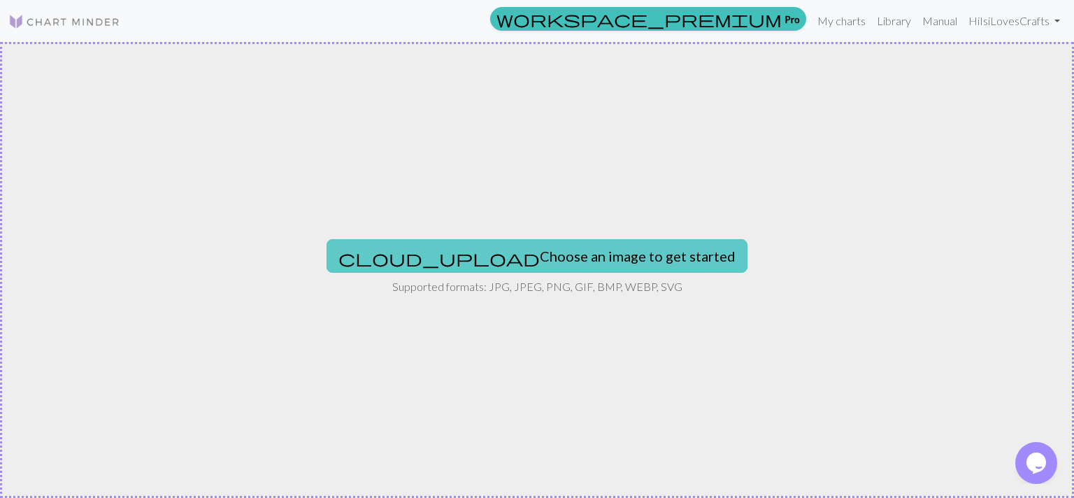
click at [565, 250] on button "cloud_upload Choose an image to get started" at bounding box center [537, 256] width 421 height 34
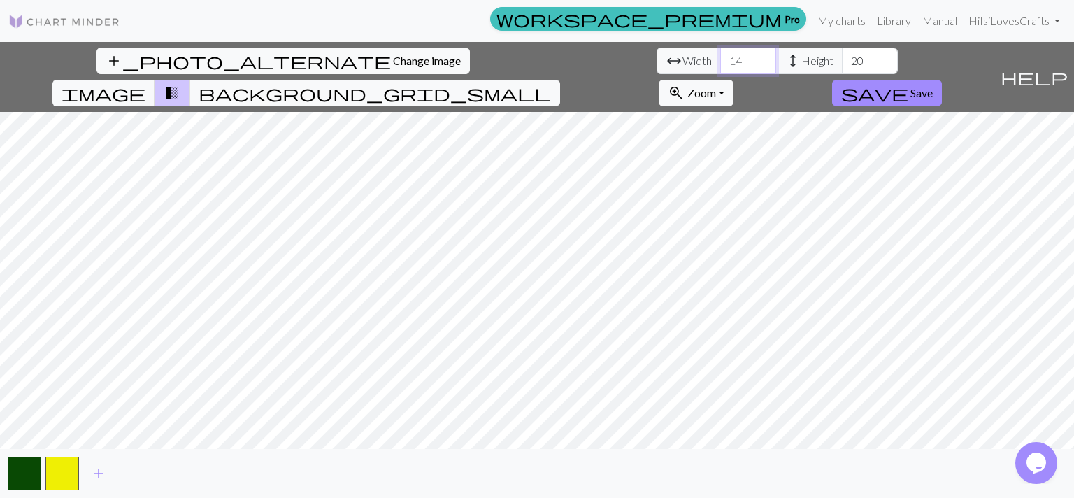
drag, startPoint x: 334, startPoint y: 64, endPoint x: 292, endPoint y: 66, distance: 42.7
click at [720, 66] on input "14" at bounding box center [748, 61] width 56 height 27
type input "49"
drag, startPoint x: 450, startPoint y: 62, endPoint x: 434, endPoint y: 62, distance: 16.8
click at [842, 62] on input "20" at bounding box center [870, 61] width 56 height 27
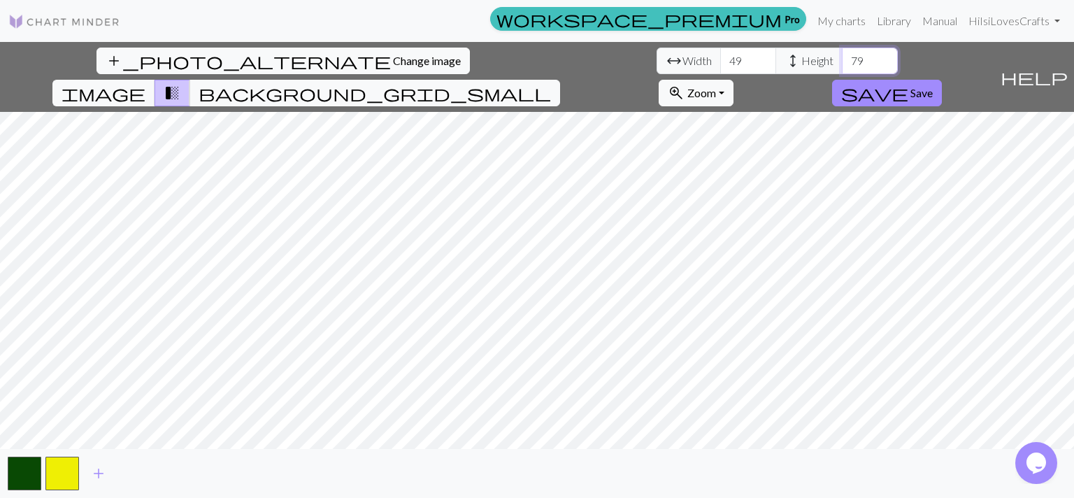
type input "79"
click at [720, 58] on input "49" at bounding box center [748, 61] width 56 height 27
type input "46"
click at [551, 83] on span "background_grid_small" at bounding box center [375, 93] width 352 height 20
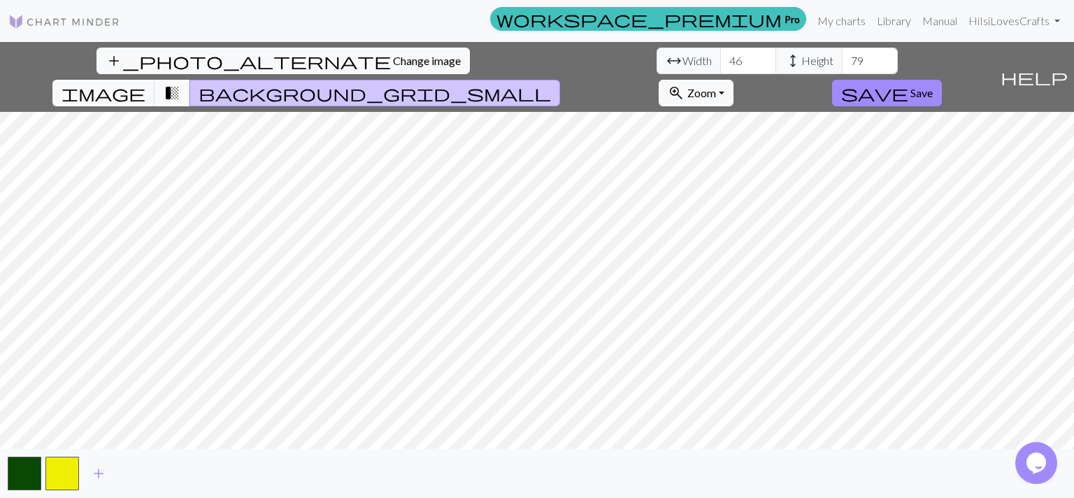
click at [180, 83] on span "transition_fade" at bounding box center [172, 93] width 17 height 20
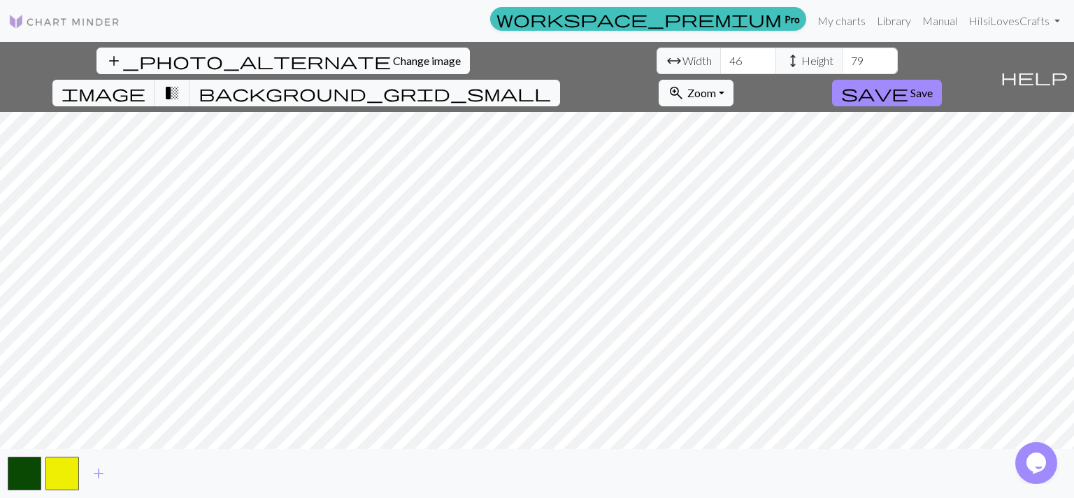
click at [393, 57] on span "Change image" at bounding box center [427, 60] width 68 height 13
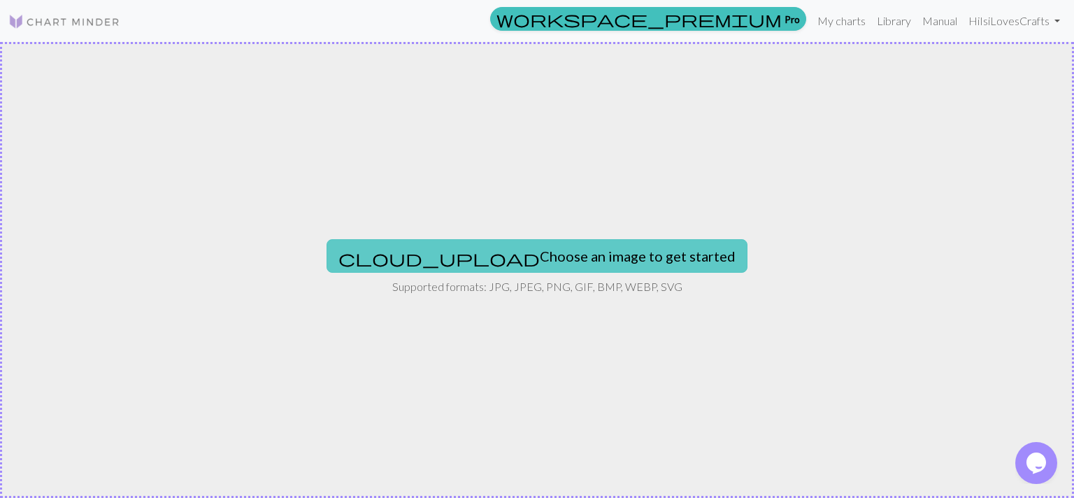
click at [485, 250] on button "cloud_upload Choose an image to get started" at bounding box center [537, 256] width 421 height 34
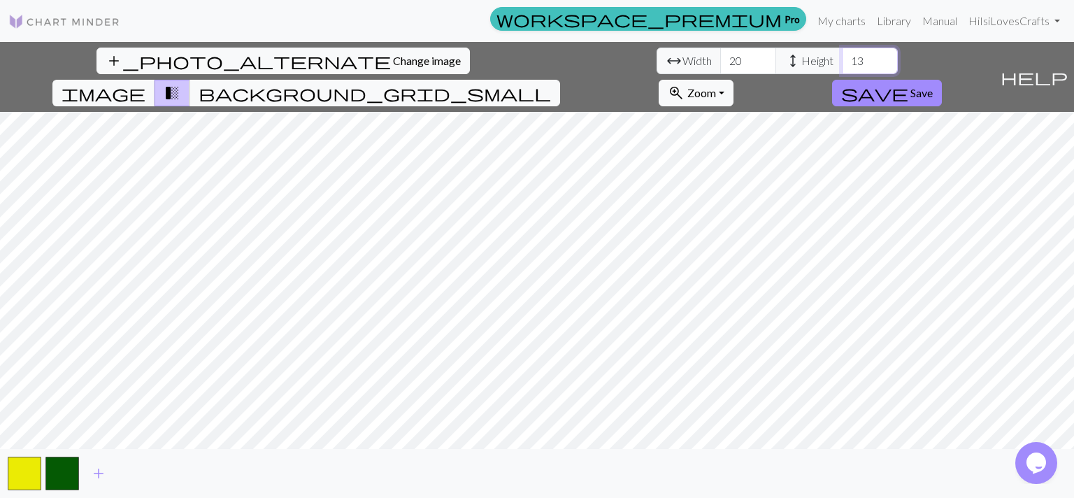
drag, startPoint x: 453, startPoint y: 58, endPoint x: 443, endPoint y: 58, distance: 9.8
click at [842, 58] on input "13" at bounding box center [870, 61] width 56 height 27
type input "1"
type input "40"
drag, startPoint x: 323, startPoint y: 66, endPoint x: 256, endPoint y: 62, distance: 67.3
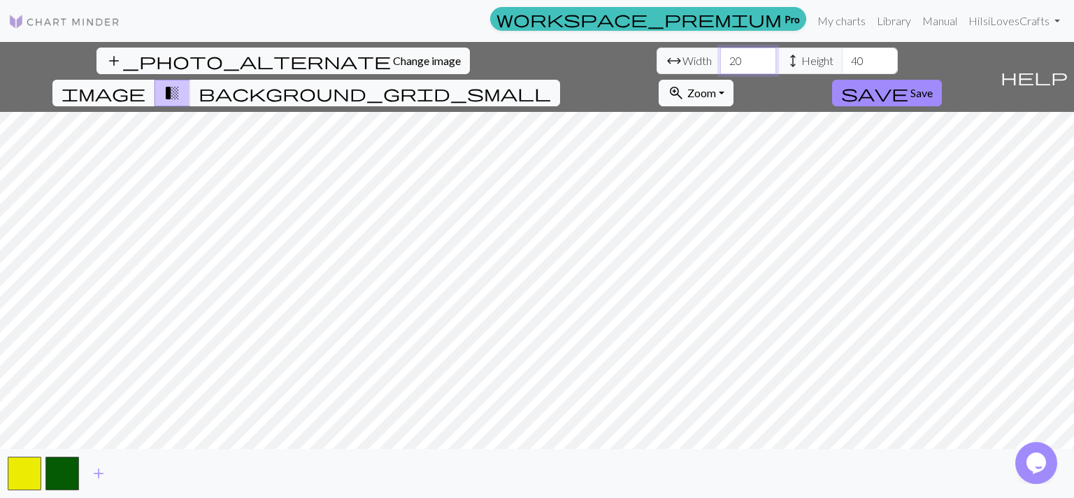
click at [720, 62] on input "20" at bounding box center [748, 61] width 56 height 27
type input "46"
click at [933, 86] on span "Save" at bounding box center [921, 92] width 22 height 13
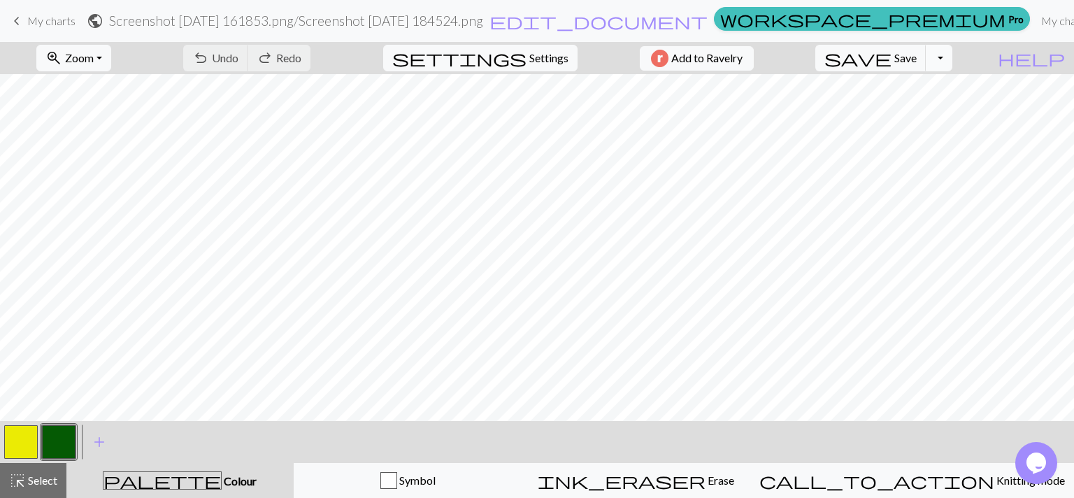
click at [952, 60] on button "Toggle Dropdown" at bounding box center [939, 58] width 27 height 27
click at [952, 58] on button "Toggle Dropdown" at bounding box center [939, 58] width 27 height 27
click at [917, 60] on span "Save" at bounding box center [905, 57] width 22 height 13
click at [892, 57] on span "save" at bounding box center [857, 58] width 67 height 20
click at [917, 59] on span "Save" at bounding box center [905, 57] width 22 height 13
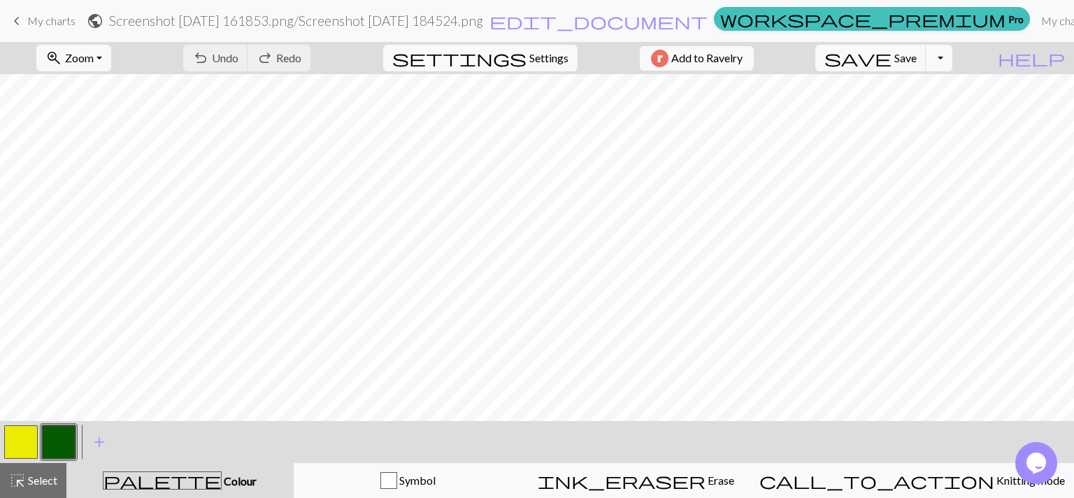
click at [38, 30] on div "Chart saved" at bounding box center [537, 27] width 1074 height 55
click at [31, 32] on link "keyboard_arrow_left My charts" at bounding box center [41, 21] width 67 height 24
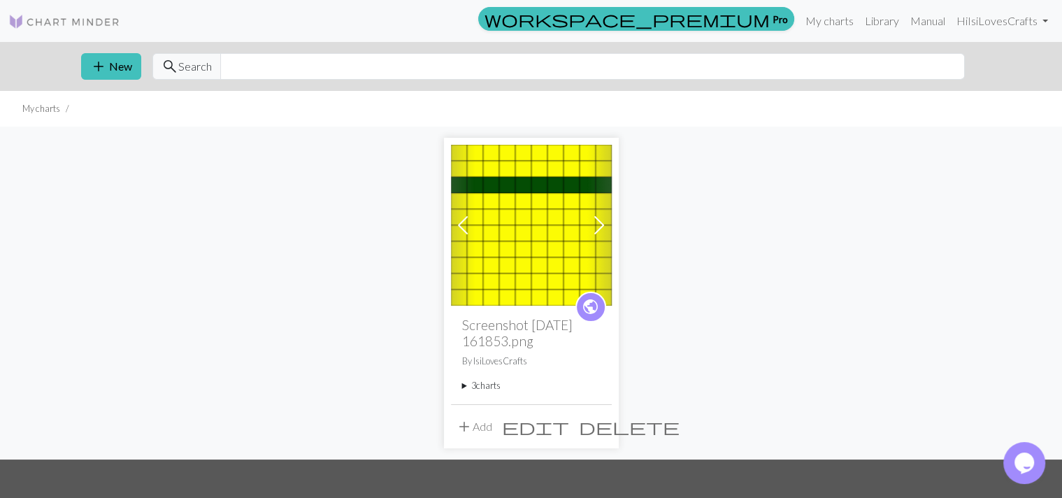
click at [525, 327] on h2 "Screenshot [DATE] 161853.png" at bounding box center [531, 333] width 138 height 32
click at [545, 215] on img at bounding box center [531, 225] width 161 height 161
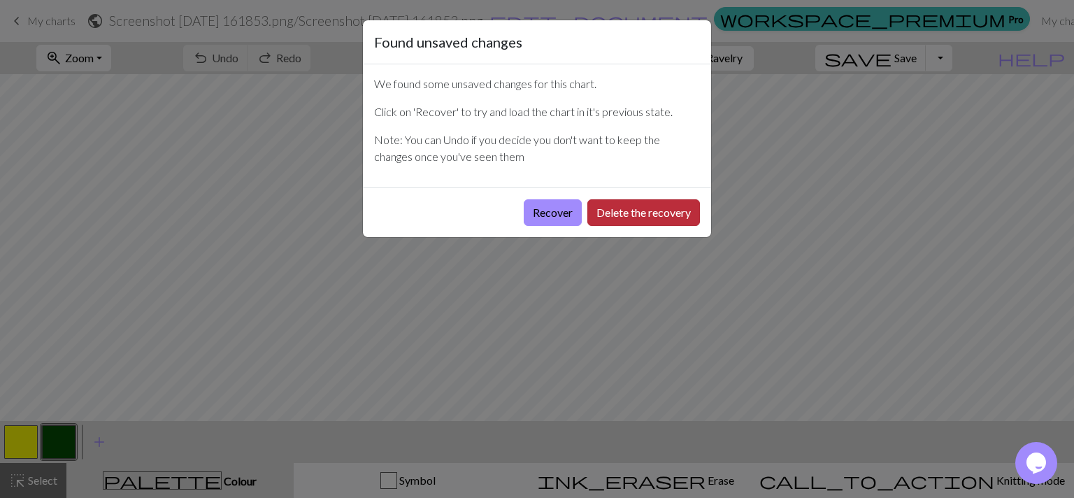
click at [622, 217] on button "Delete the recovery" at bounding box center [643, 212] width 113 height 27
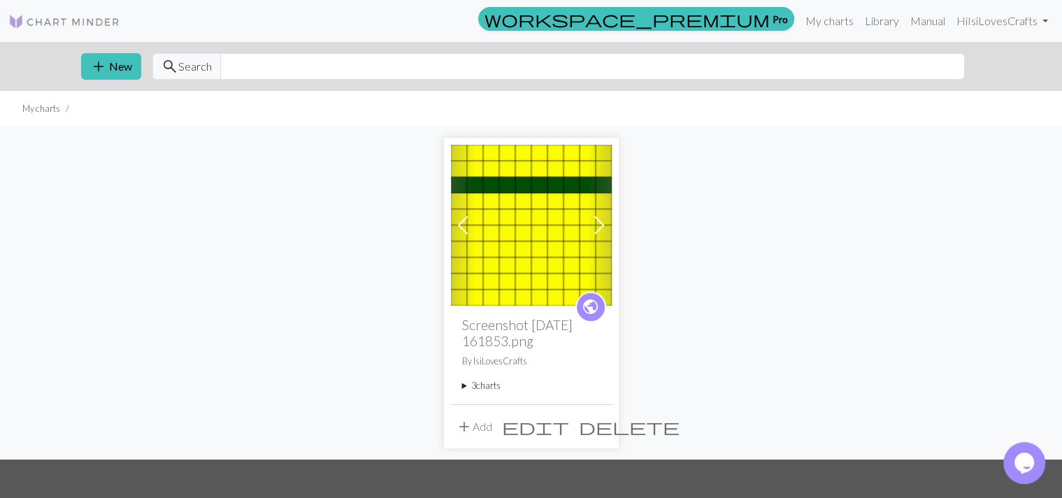
click at [487, 385] on summary "3 charts" at bounding box center [531, 385] width 138 height 13
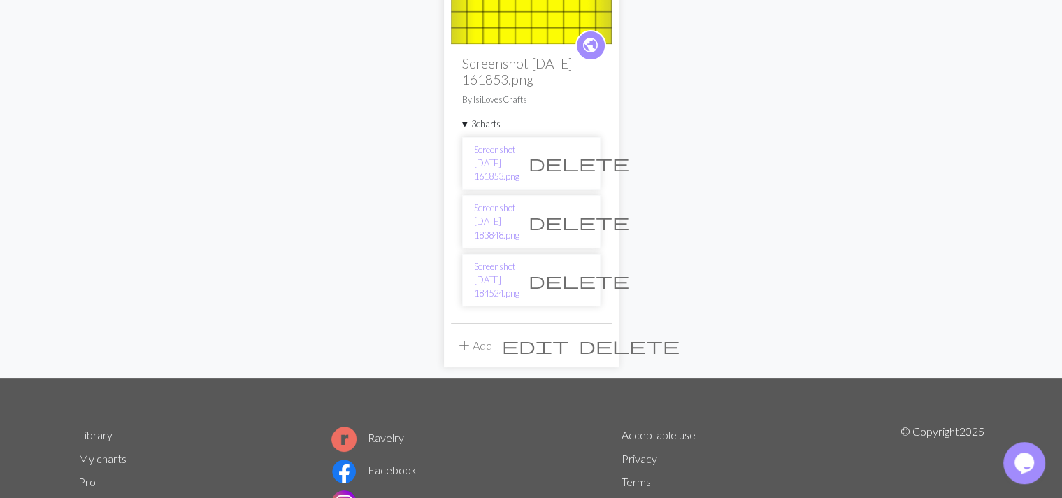
scroll to position [306, 0]
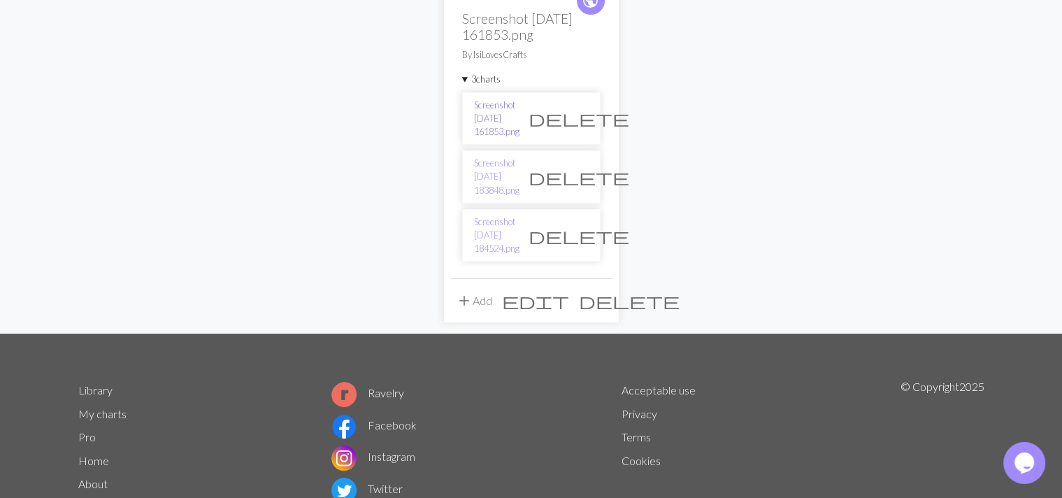
click at [484, 115] on link "Screenshot [DATE] 161853.png" at bounding box center [496, 119] width 45 height 41
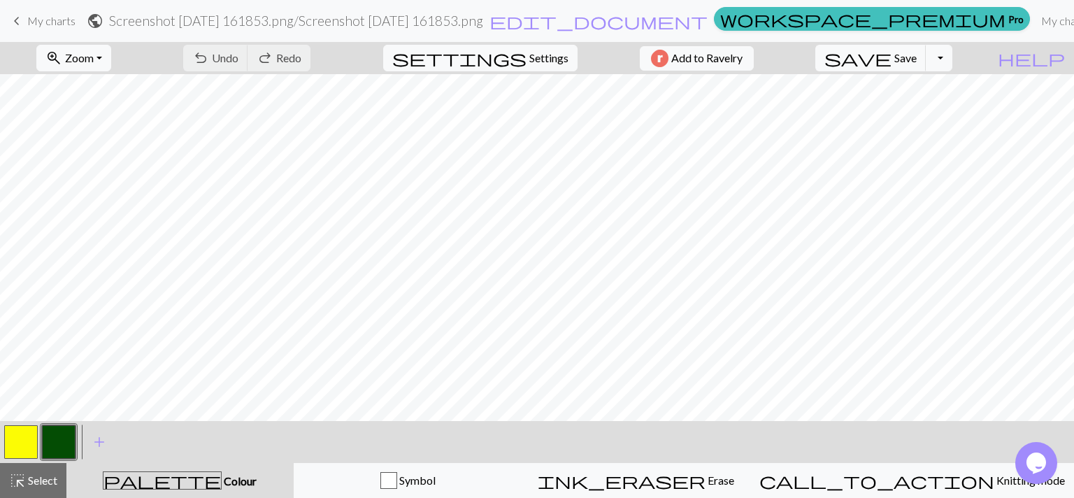
click at [558, 50] on span "Settings" at bounding box center [548, 58] width 39 height 17
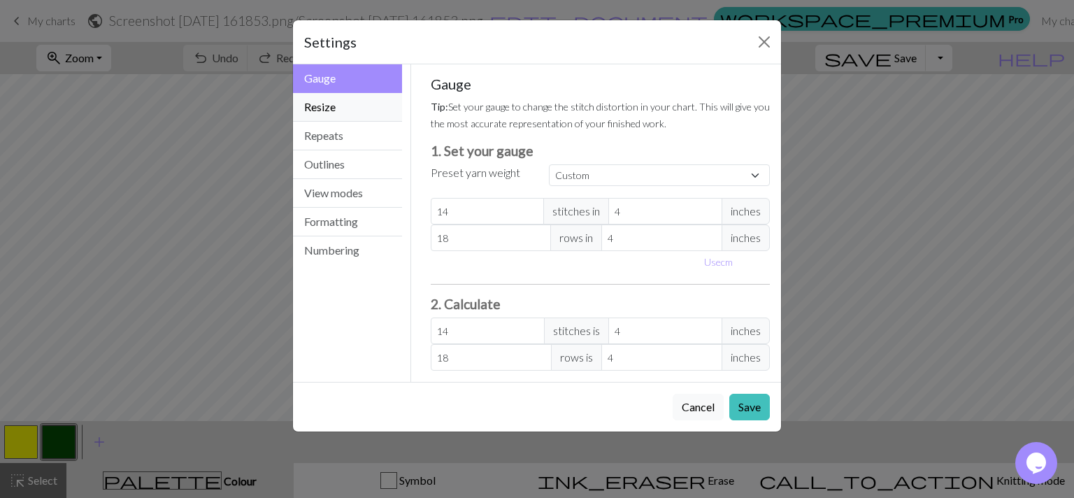
click at [373, 109] on button "Resize" at bounding box center [347, 107] width 109 height 29
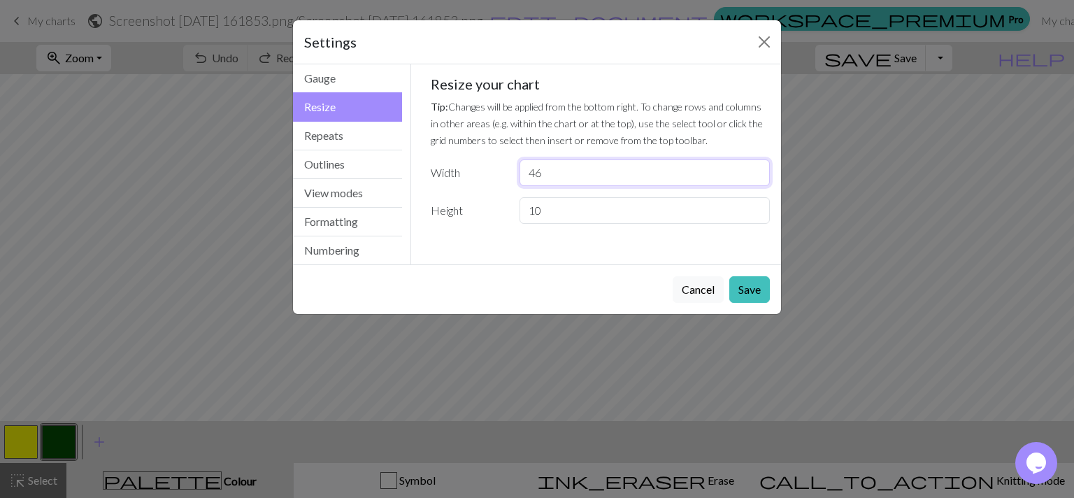
drag, startPoint x: 573, startPoint y: 189, endPoint x: 394, endPoint y: 178, distance: 180.1
click at [520, 178] on input "46" at bounding box center [645, 172] width 250 height 27
type input "92"
click at [755, 285] on button "Save" at bounding box center [749, 289] width 41 height 27
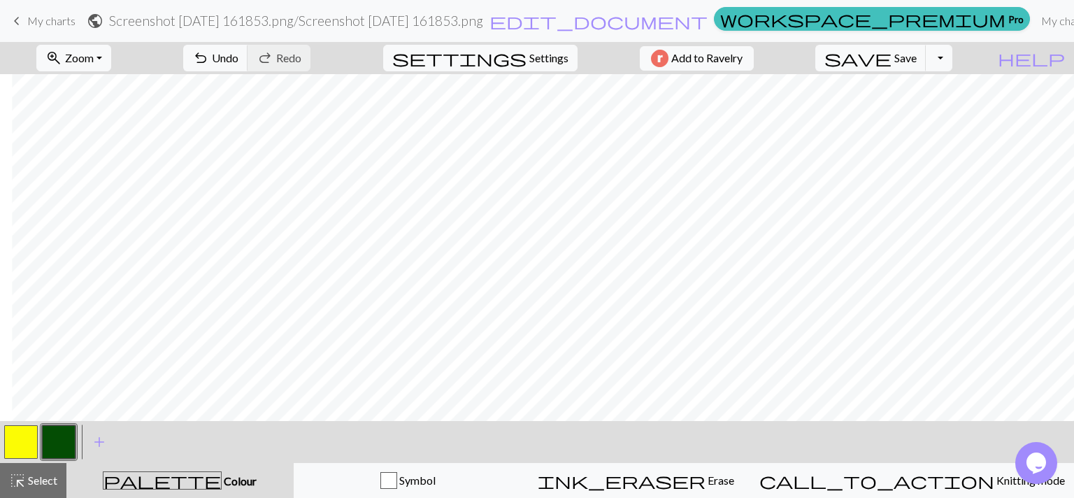
scroll to position [0, 663]
click at [238, 64] on span "Undo" at bounding box center [225, 57] width 27 height 13
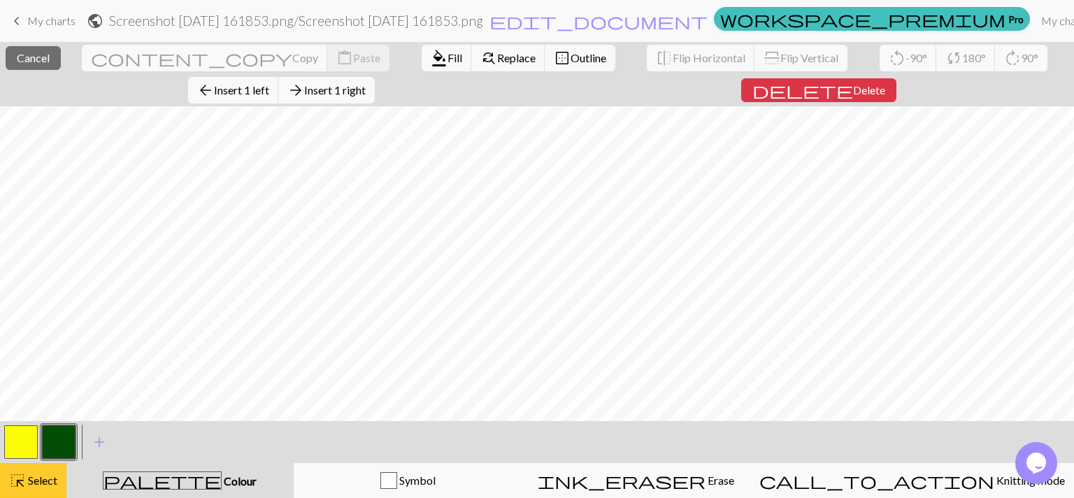
click at [47, 482] on span "Select" at bounding box center [41, 479] width 31 height 13
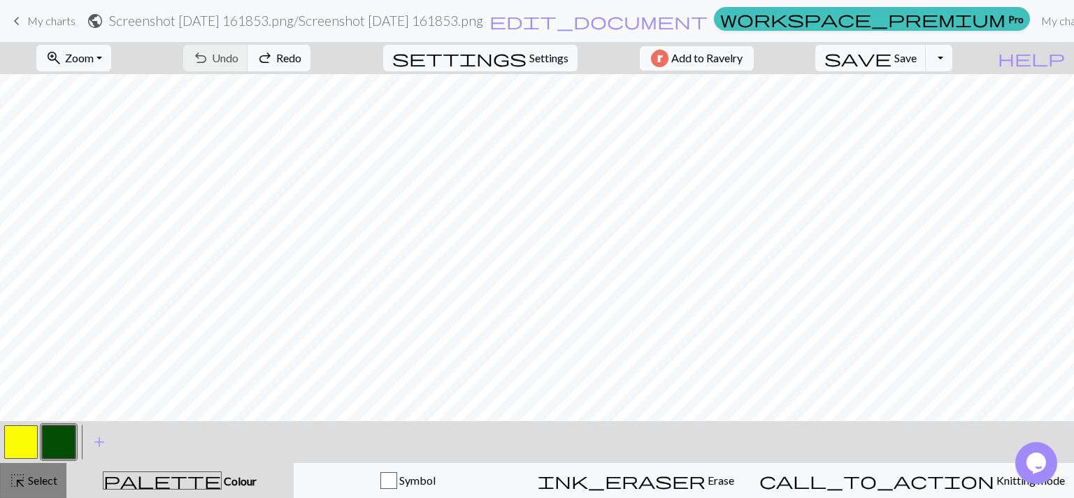
click at [47, 482] on span "Select" at bounding box center [41, 479] width 31 height 13
click at [45, 482] on span "Select" at bounding box center [41, 479] width 31 height 13
click at [952, 60] on button "Toggle Dropdown" at bounding box center [939, 58] width 27 height 27
click at [931, 103] on button "save_alt Download" at bounding box center [836, 111] width 231 height 22
click at [529, 61] on span "Settings" at bounding box center [548, 58] width 39 height 17
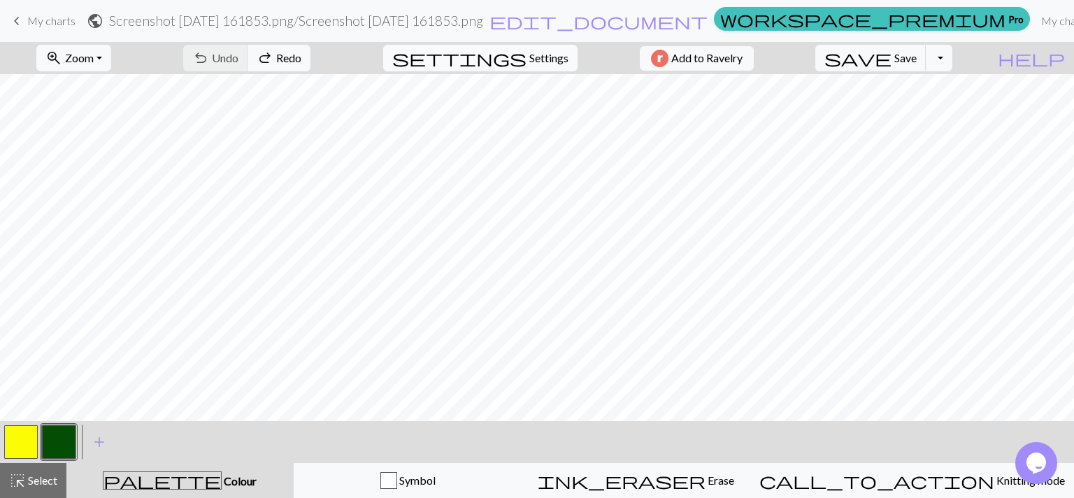
select select "flat"
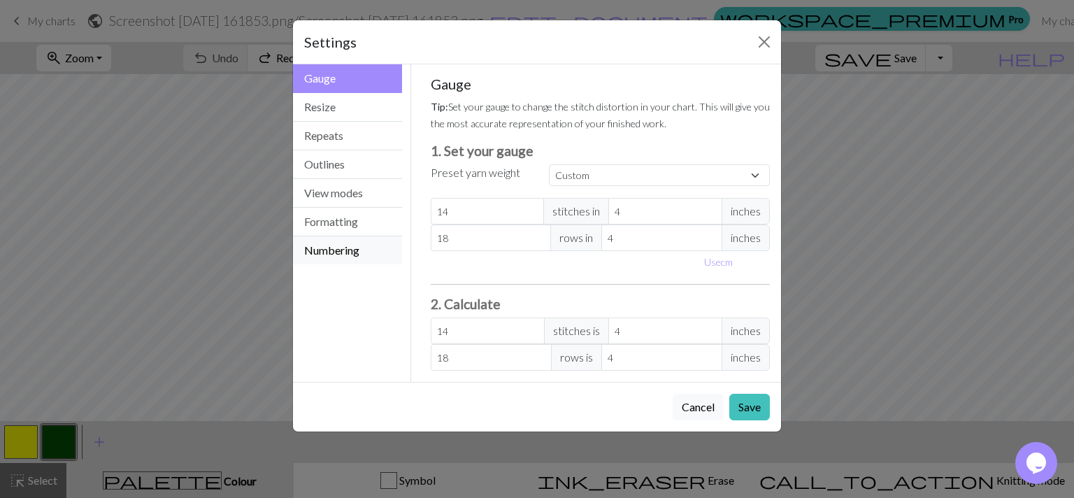
click at [350, 241] on button "Numbering" at bounding box center [347, 250] width 109 height 28
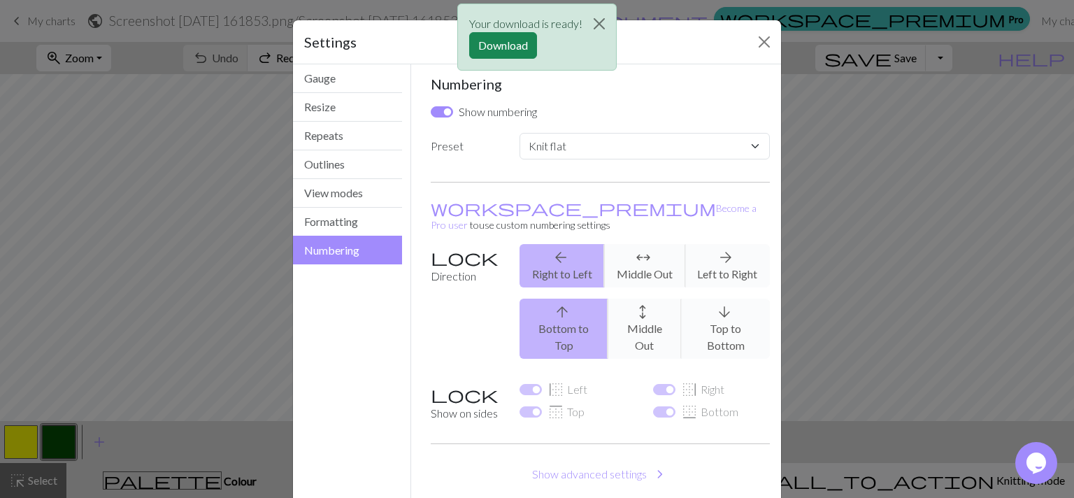
scroll to position [45, 0]
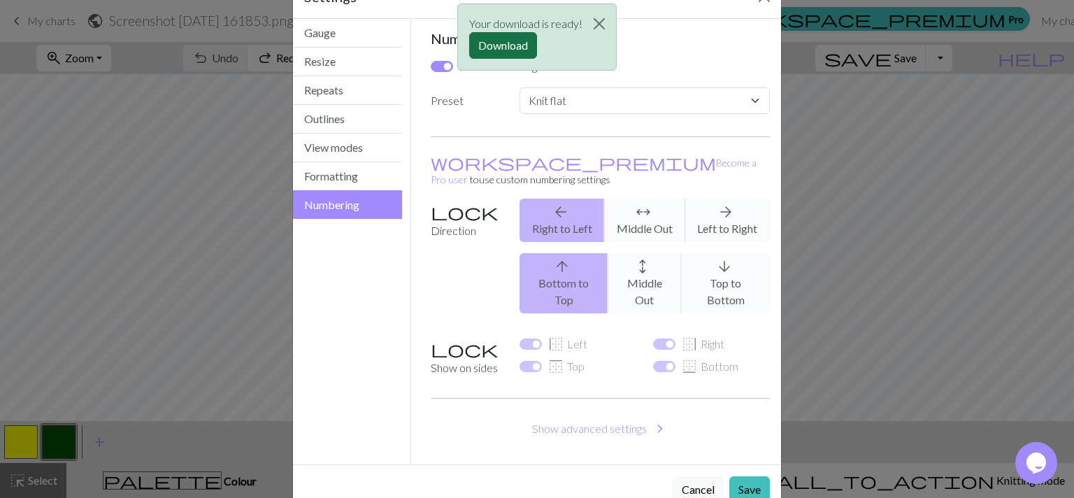
click at [510, 53] on button "Download" at bounding box center [503, 45] width 68 height 27
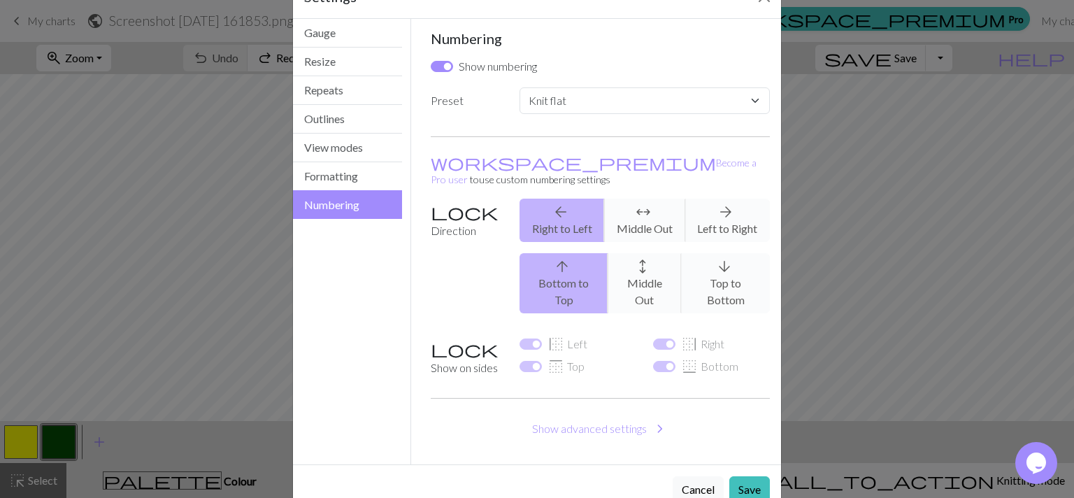
scroll to position [0, 0]
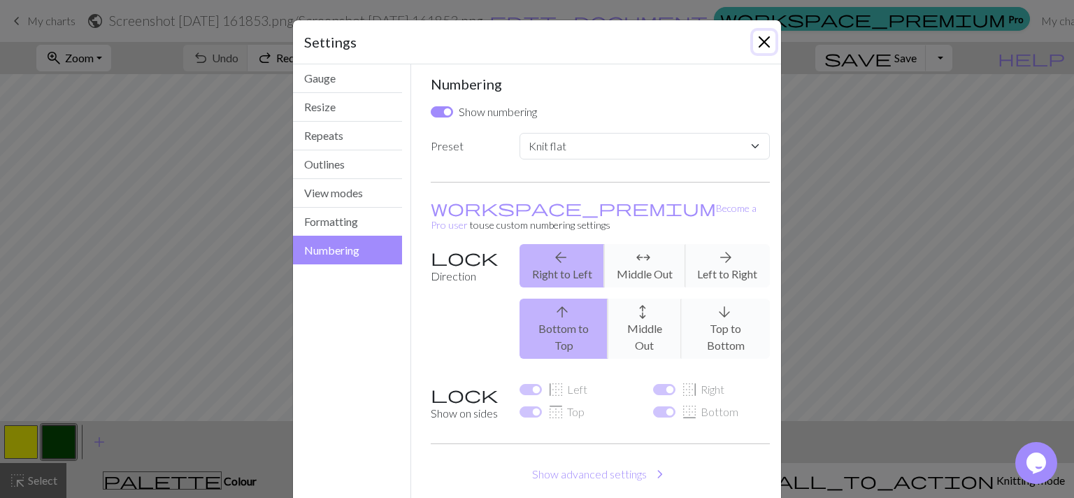
click at [761, 46] on button "Close" at bounding box center [764, 42] width 22 height 22
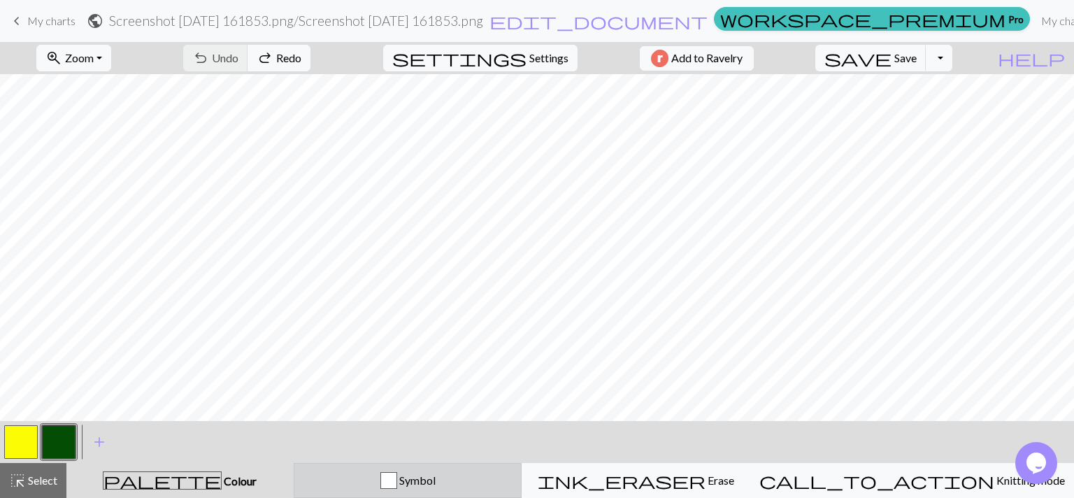
click at [485, 474] on div "Symbol" at bounding box center [408, 480] width 210 height 17
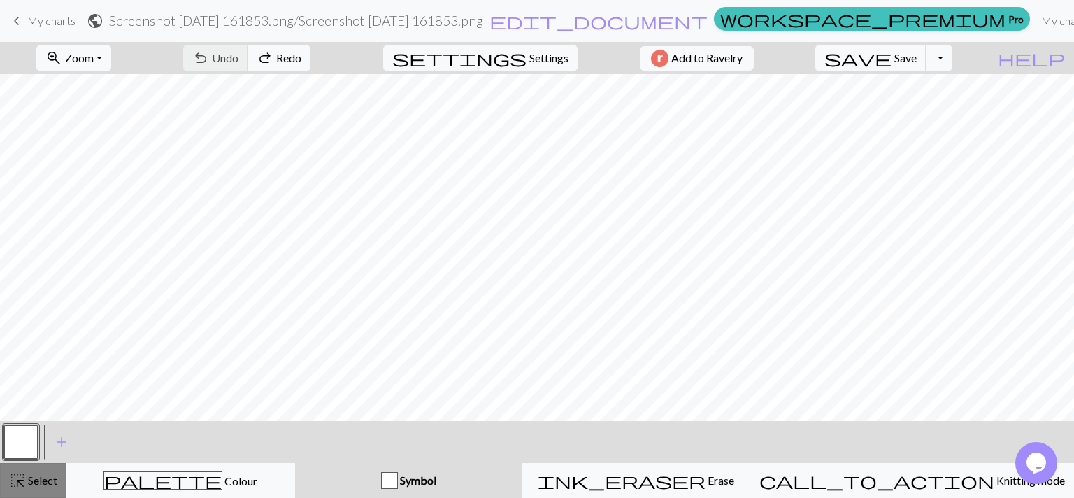
click at [36, 482] on span "Select" at bounding box center [41, 479] width 31 height 13
click at [543, 55] on span "Settings" at bounding box center [548, 58] width 39 height 17
select select "flat"
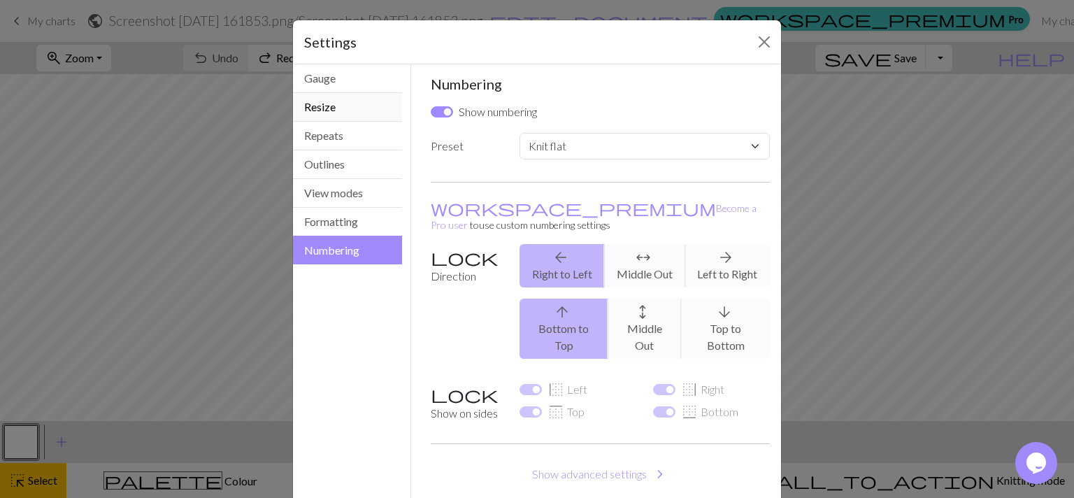
click at [343, 118] on button "Resize" at bounding box center [347, 107] width 109 height 29
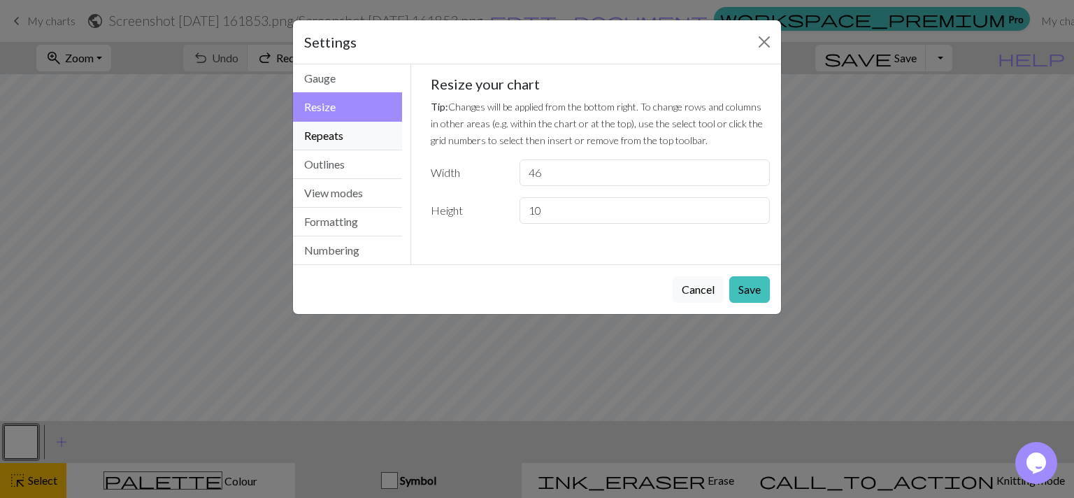
click at [336, 134] on button "Repeats" at bounding box center [347, 136] width 109 height 29
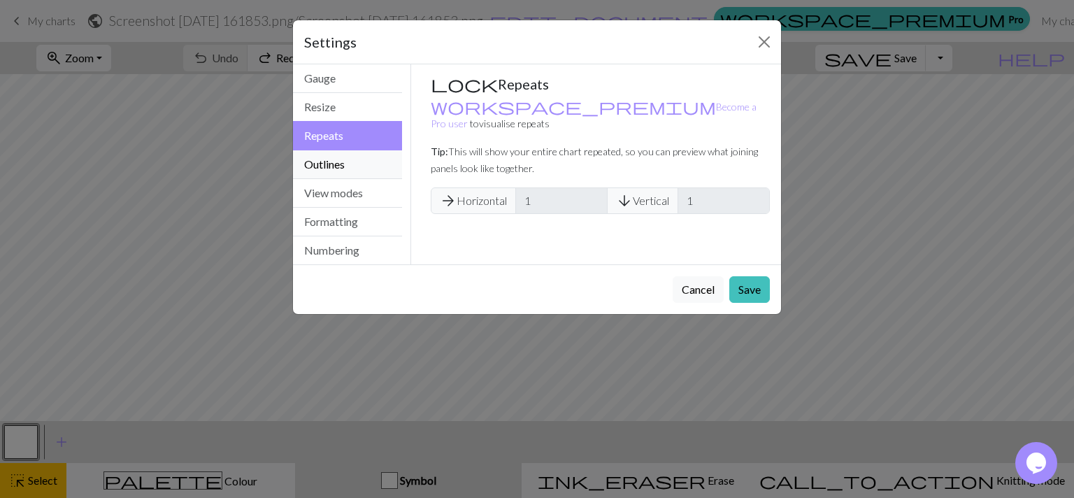
click at [342, 158] on button "Outlines" at bounding box center [347, 164] width 109 height 29
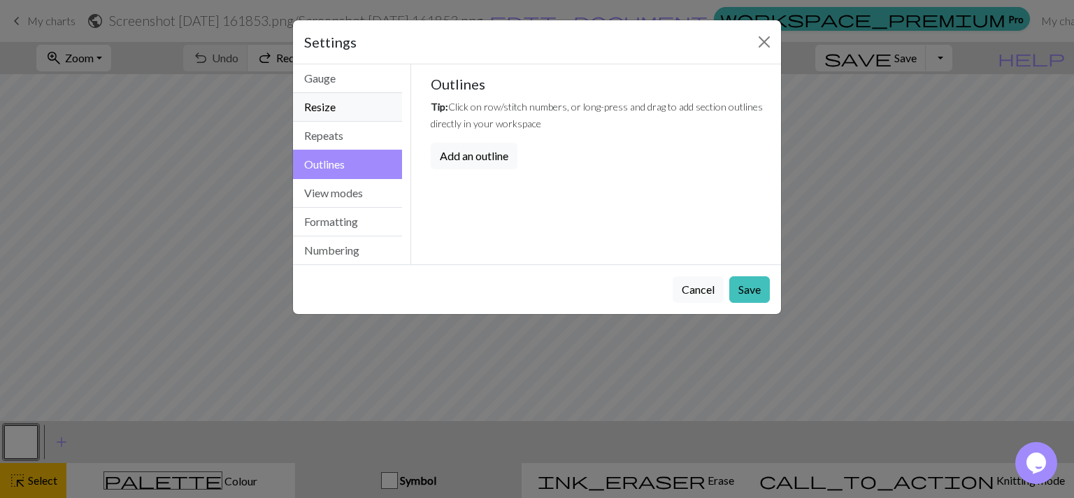
click at [341, 99] on button "Resize" at bounding box center [347, 107] width 109 height 29
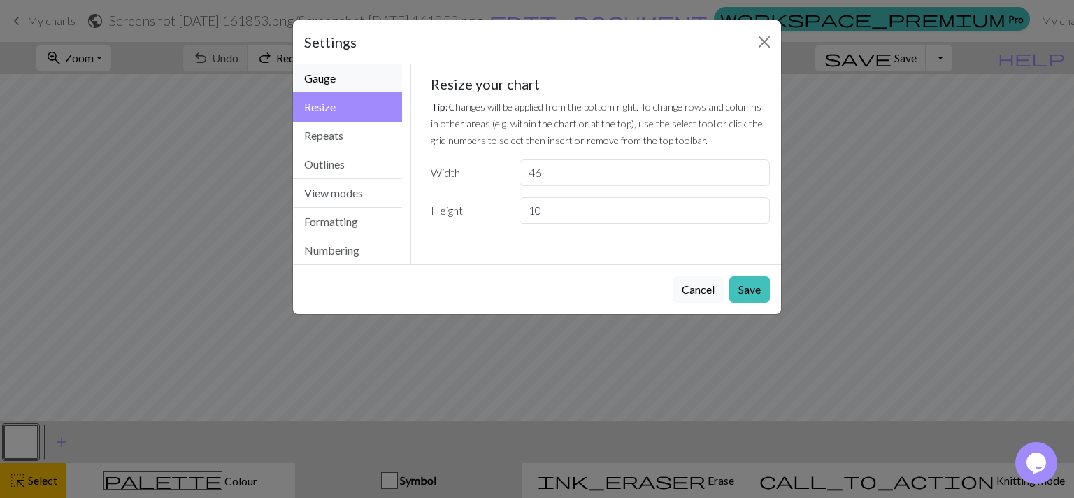
click at [350, 85] on button "Gauge" at bounding box center [347, 78] width 109 height 29
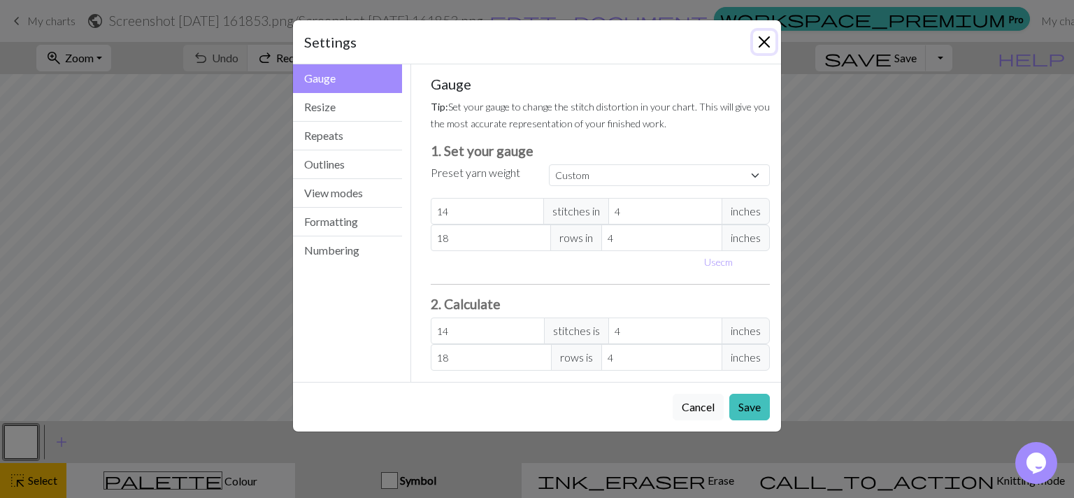
click at [767, 42] on button "Close" at bounding box center [764, 42] width 22 height 22
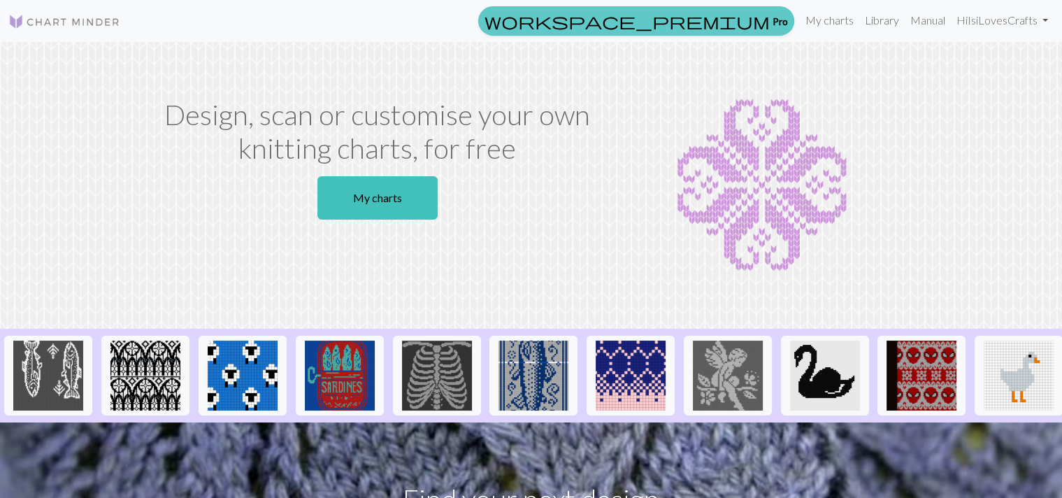
click at [751, 17] on link "workspace_premium Pro" at bounding box center [636, 20] width 316 height 29
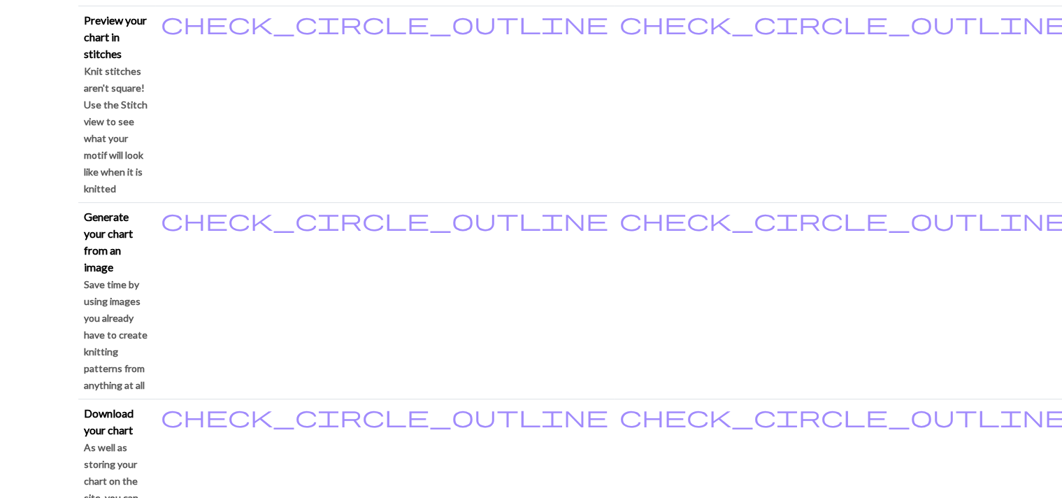
scroll to position [699, 0]
